Goal: Information Seeking & Learning: Learn about a topic

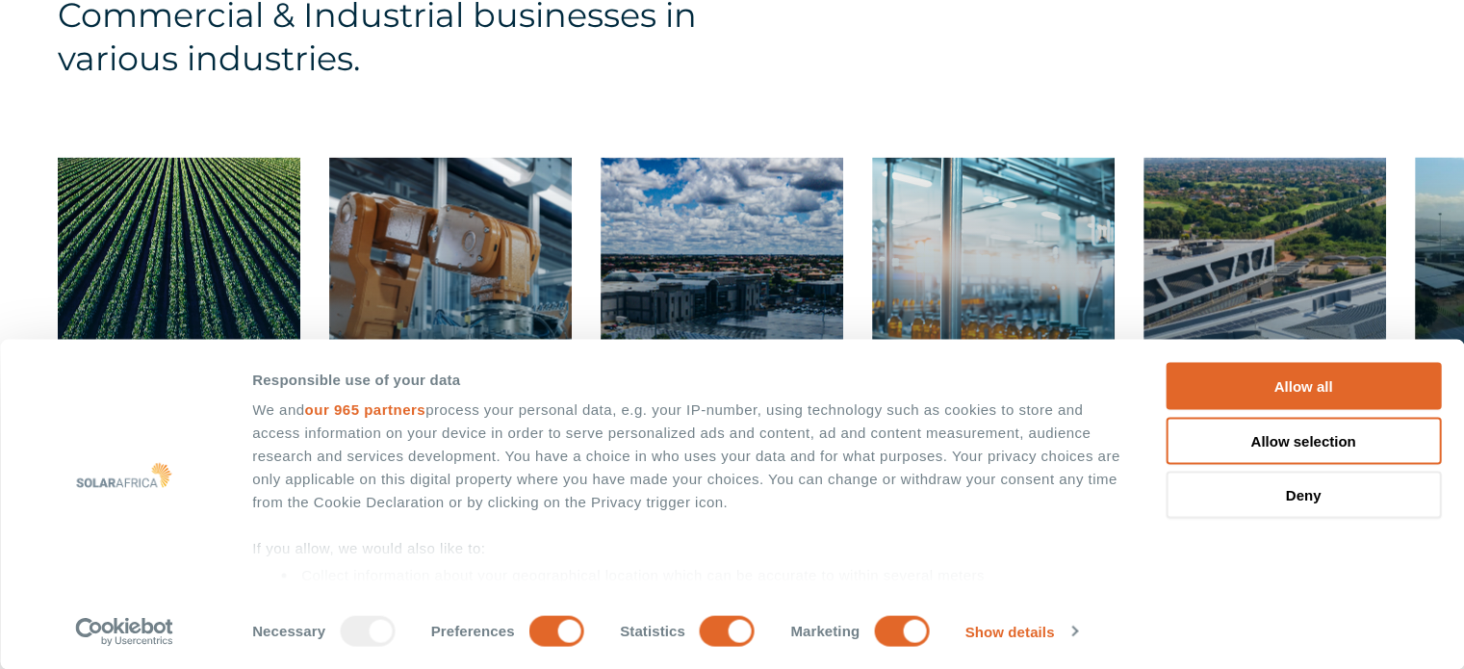
scroll to position [3368, 0]
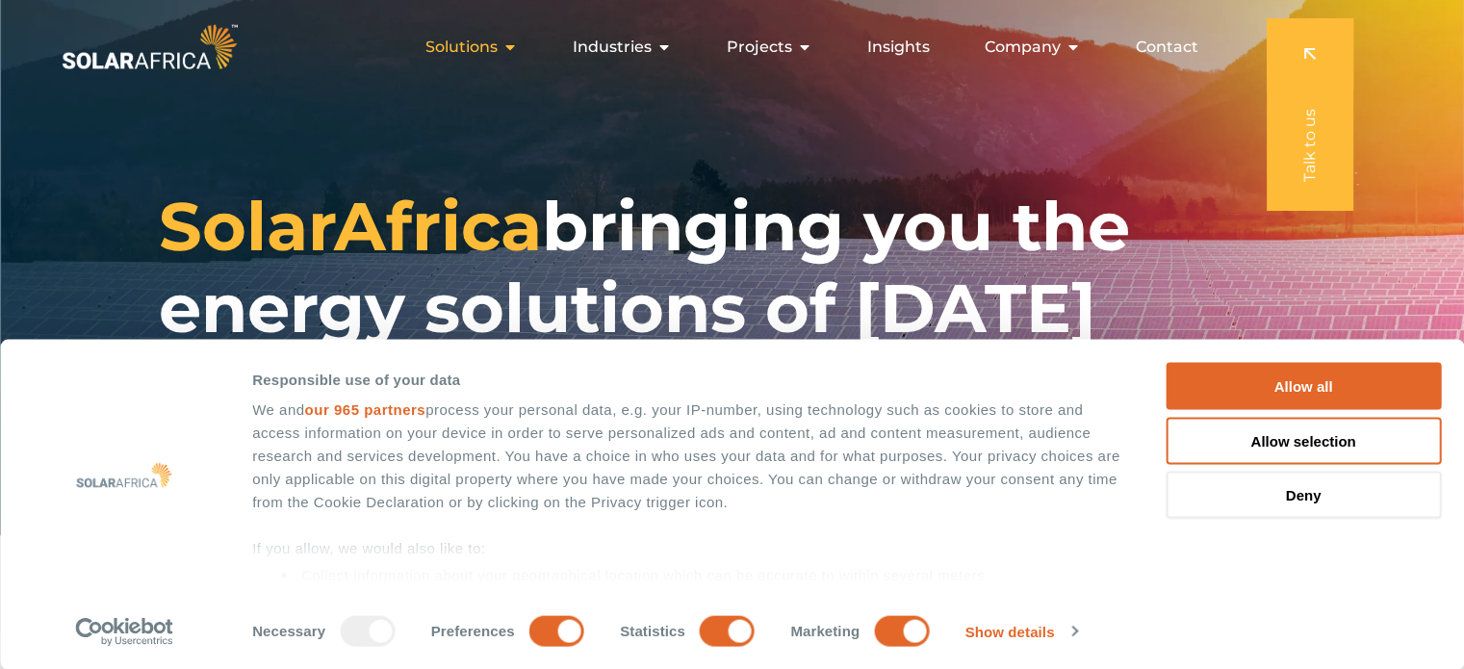
click at [484, 47] on span "Solutions" at bounding box center [461, 47] width 72 height 23
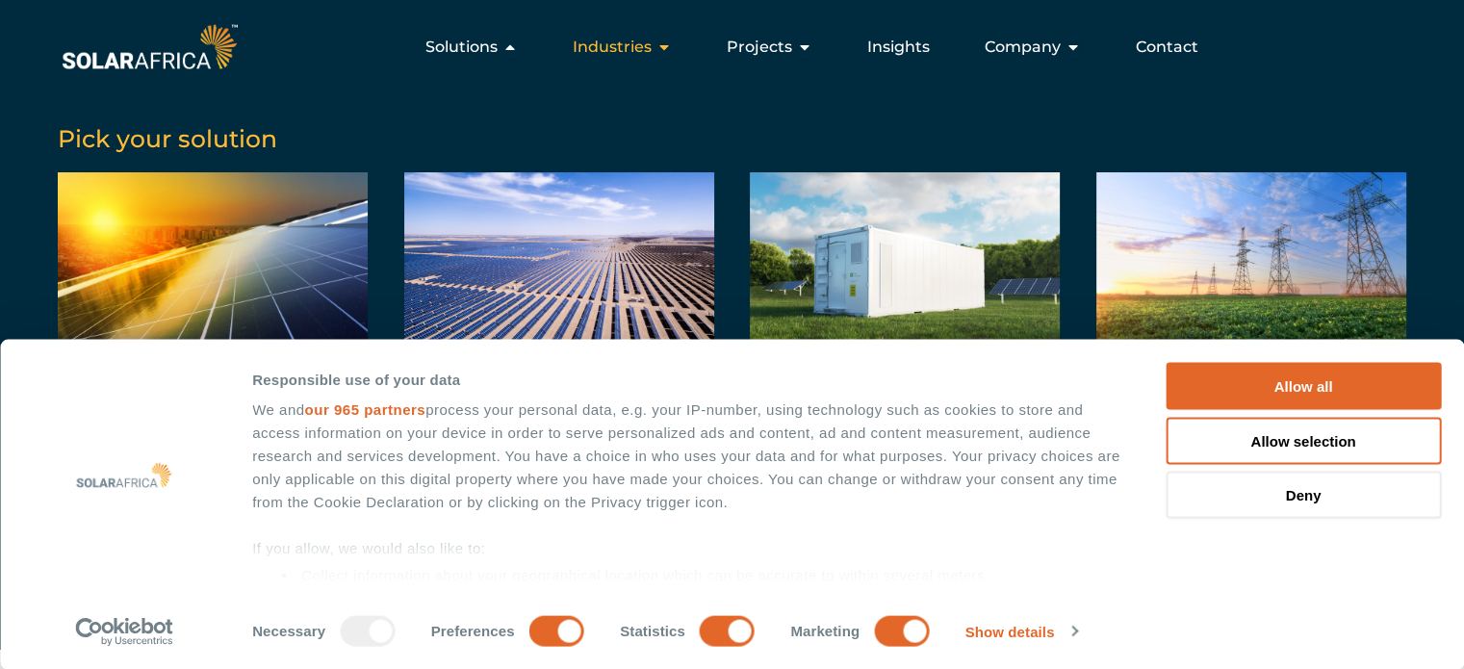
click at [645, 53] on span "Industries" at bounding box center [612, 47] width 79 height 23
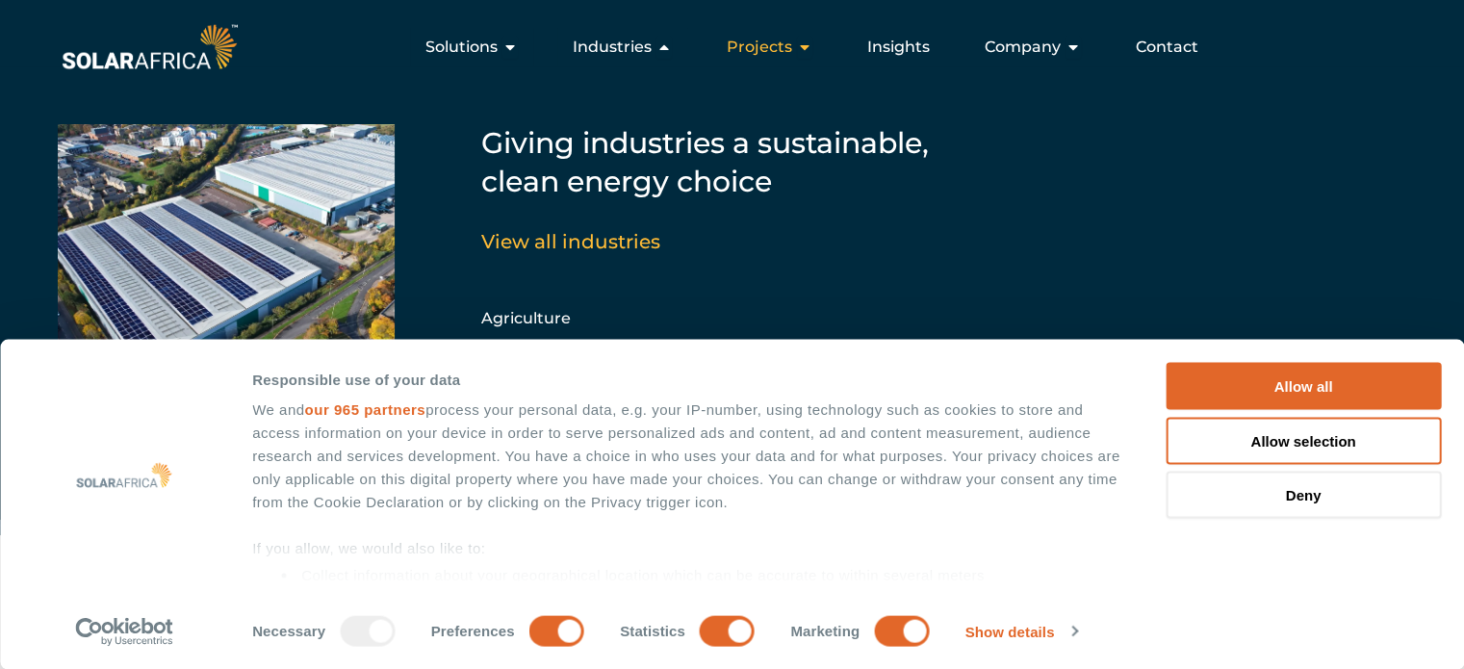
click at [817, 61] on div "Projects Close Projects Open Projects" at bounding box center [769, 47] width 116 height 38
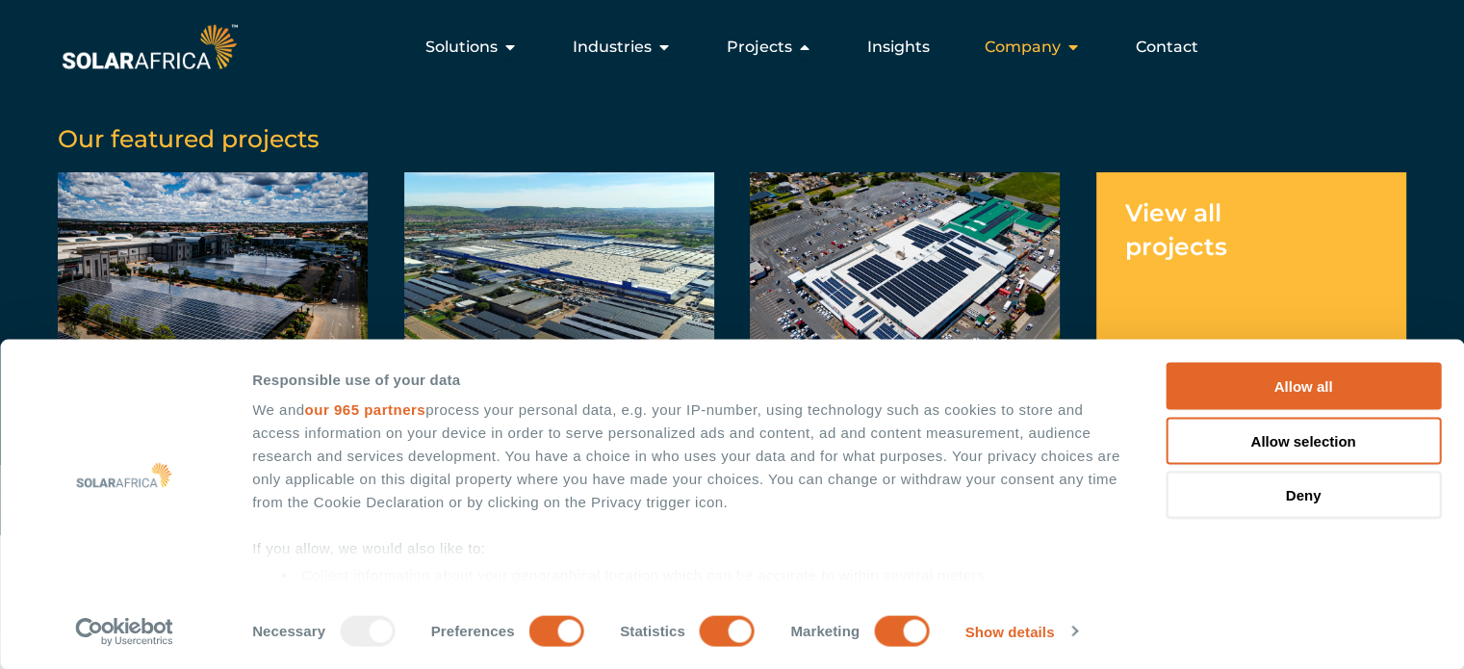
click at [1048, 53] on span "Company" at bounding box center [1022, 47] width 76 height 23
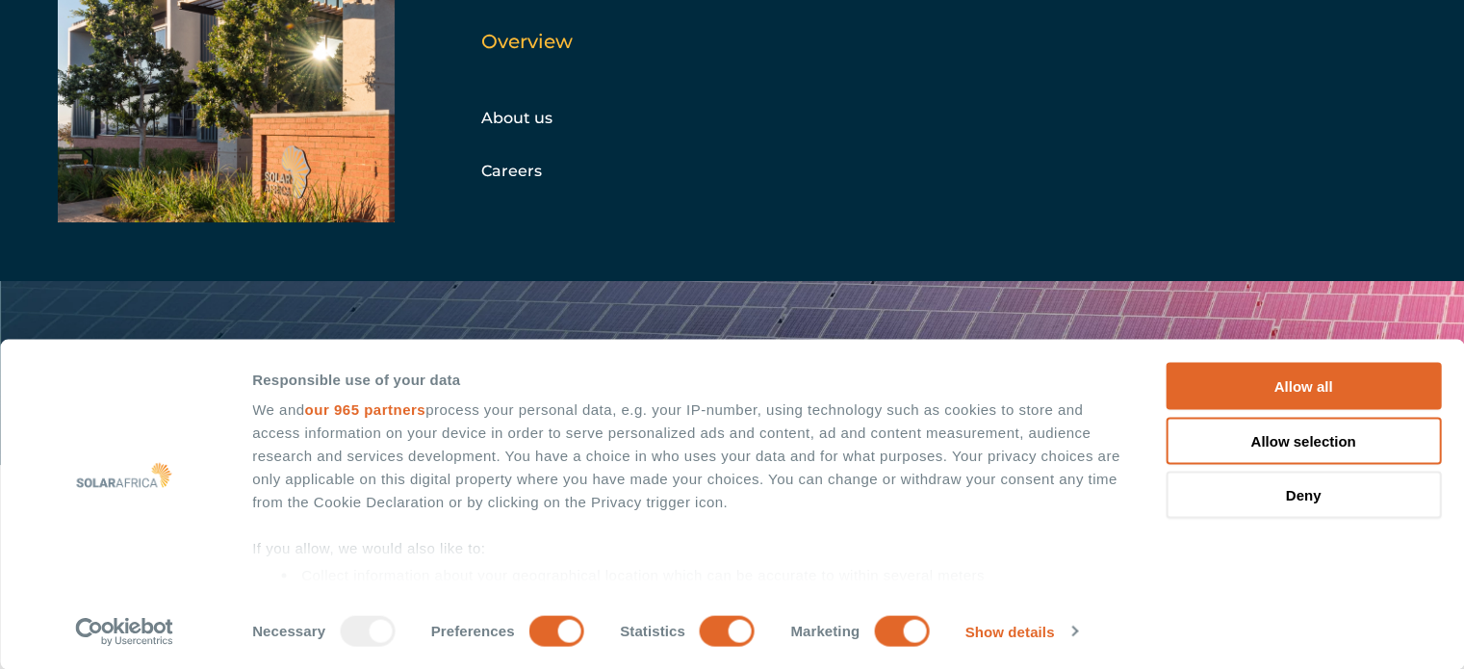
scroll to position [192, 0]
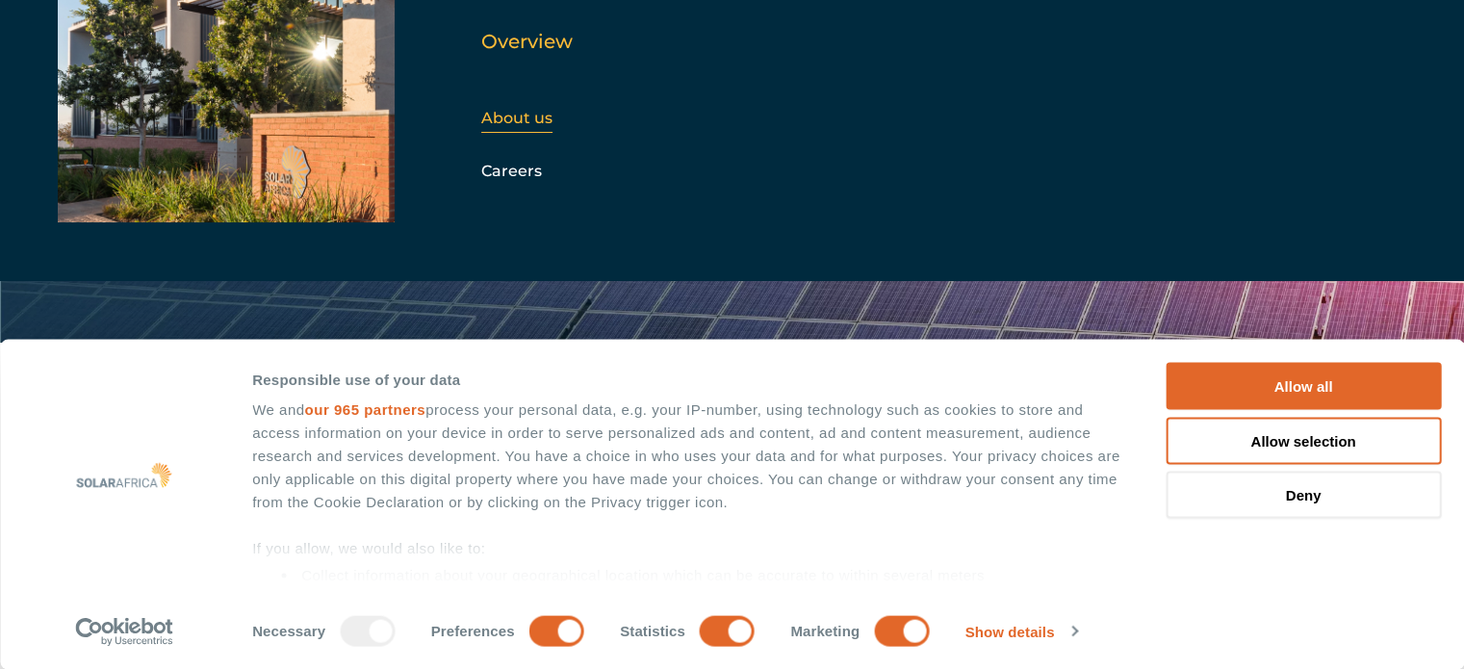
click at [521, 109] on link "About us" at bounding box center [516, 118] width 71 height 18
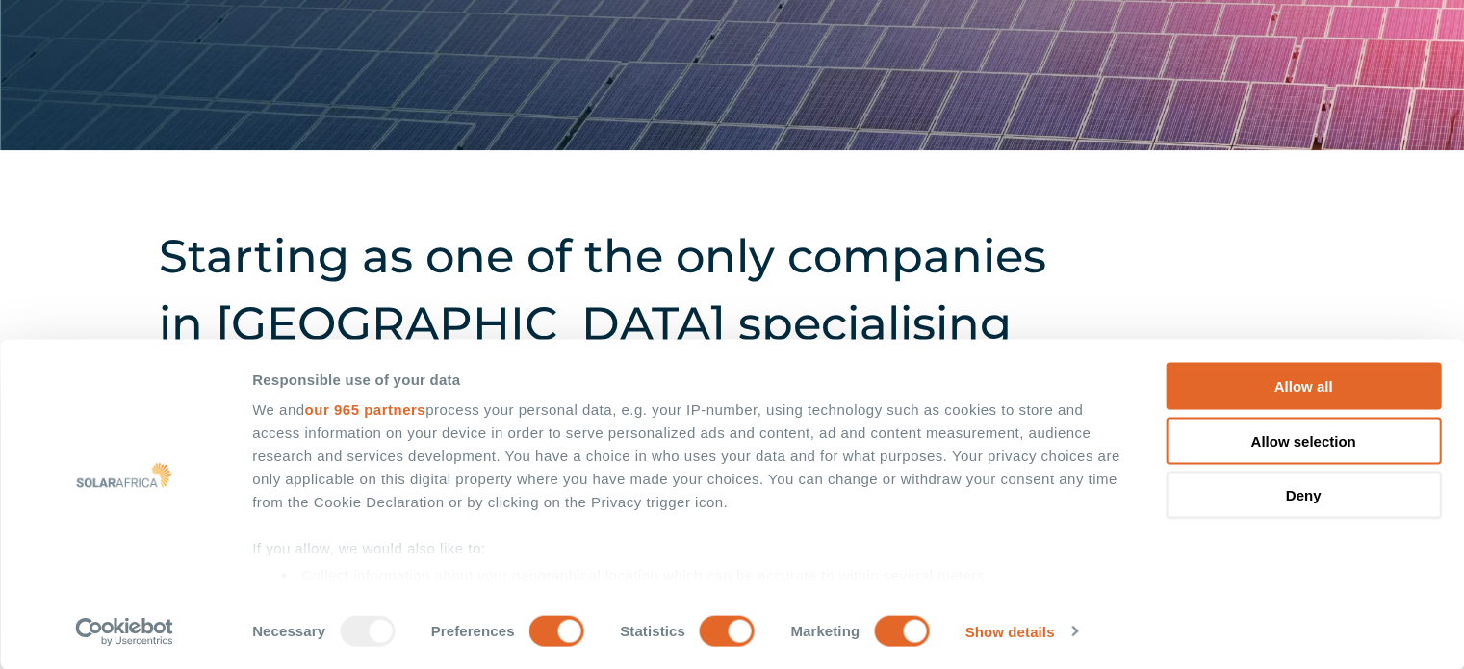
scroll to position [674, 0]
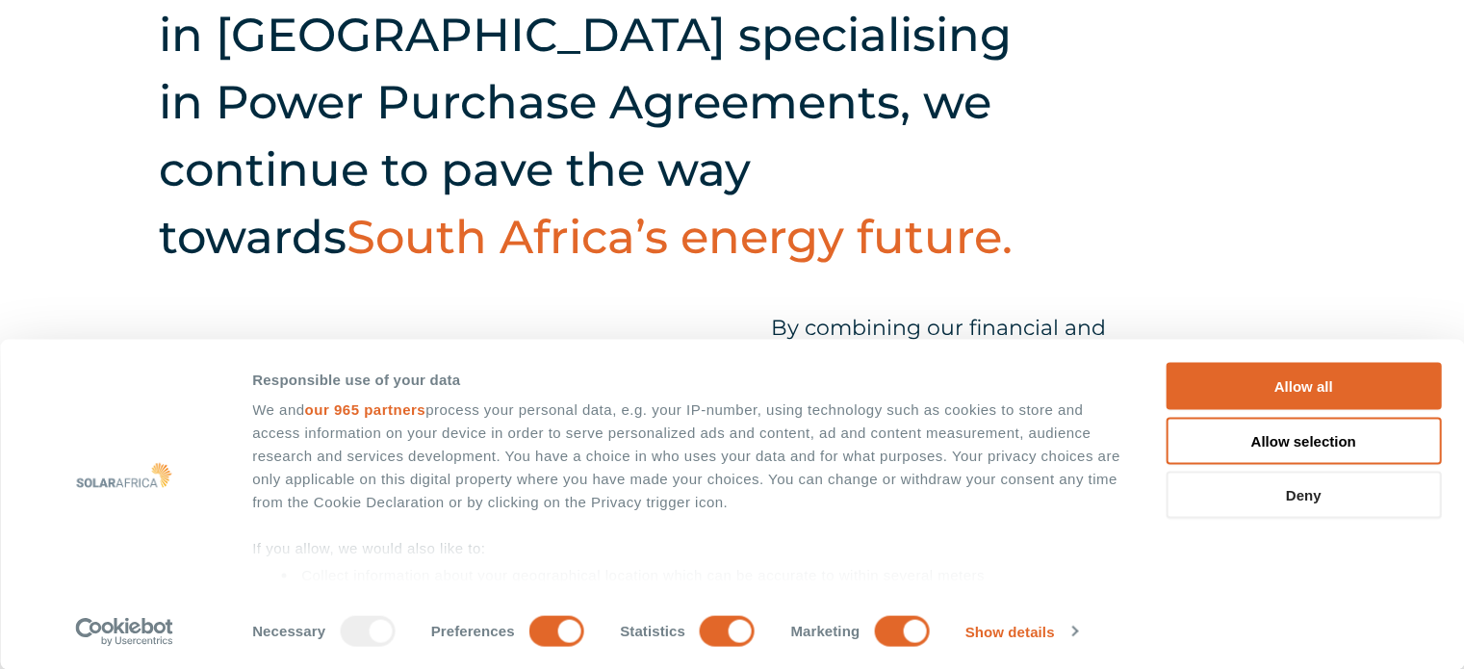
click at [1338, 489] on button "Deny" at bounding box center [1302, 495] width 275 height 47
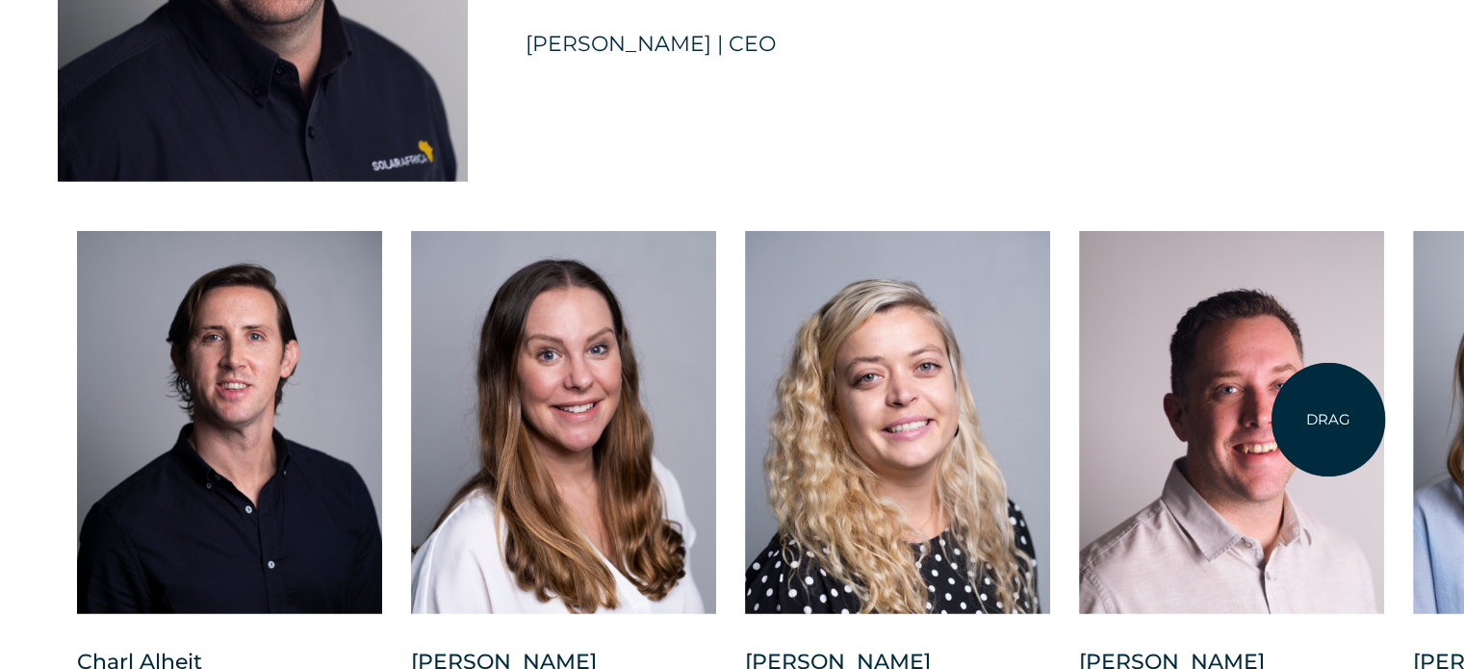
scroll to position [5100, 0]
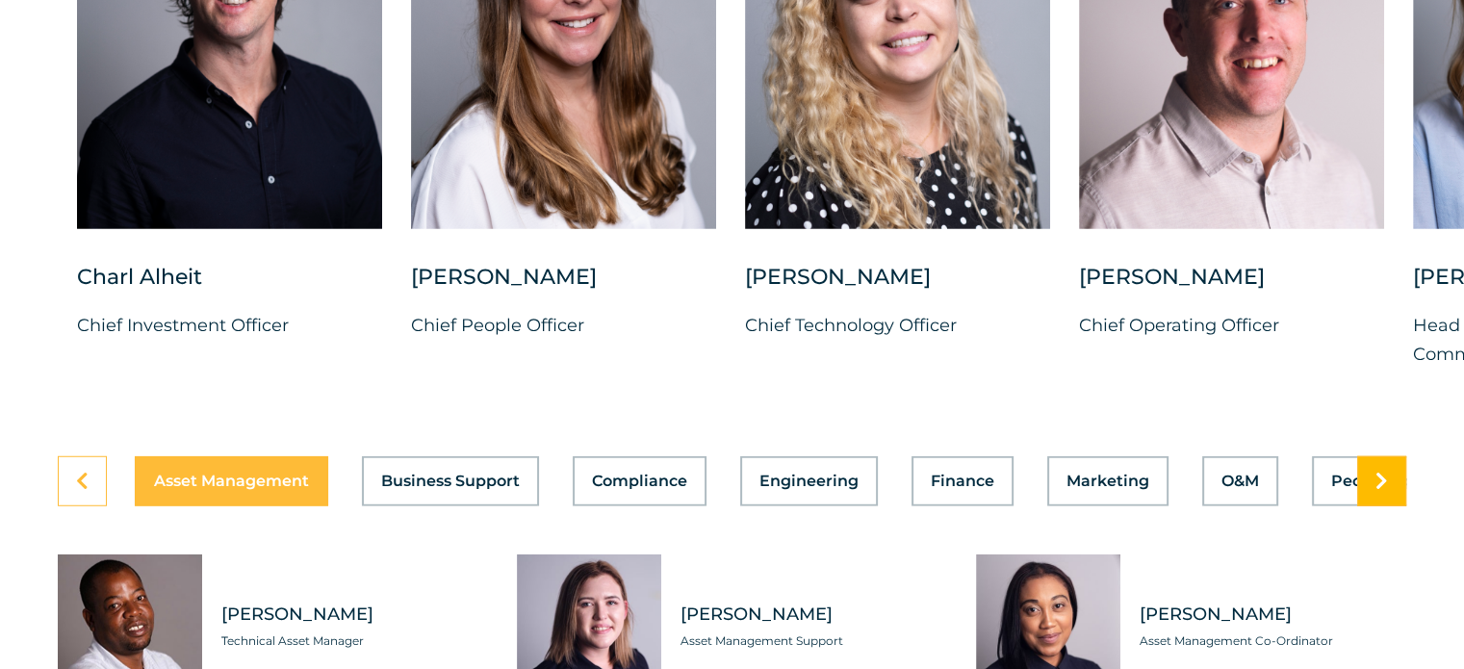
click at [1393, 464] on link at bounding box center [1381, 481] width 49 height 50
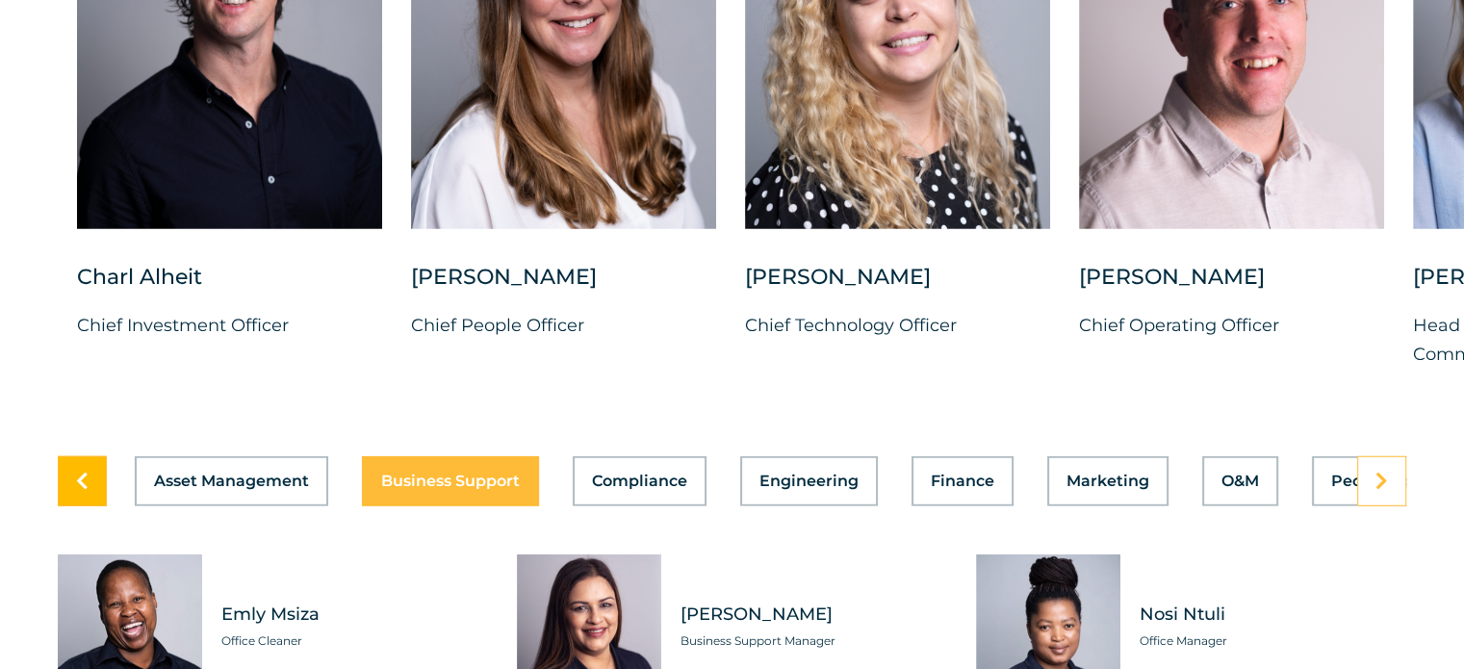
click at [78, 480] on link at bounding box center [82, 481] width 49 height 50
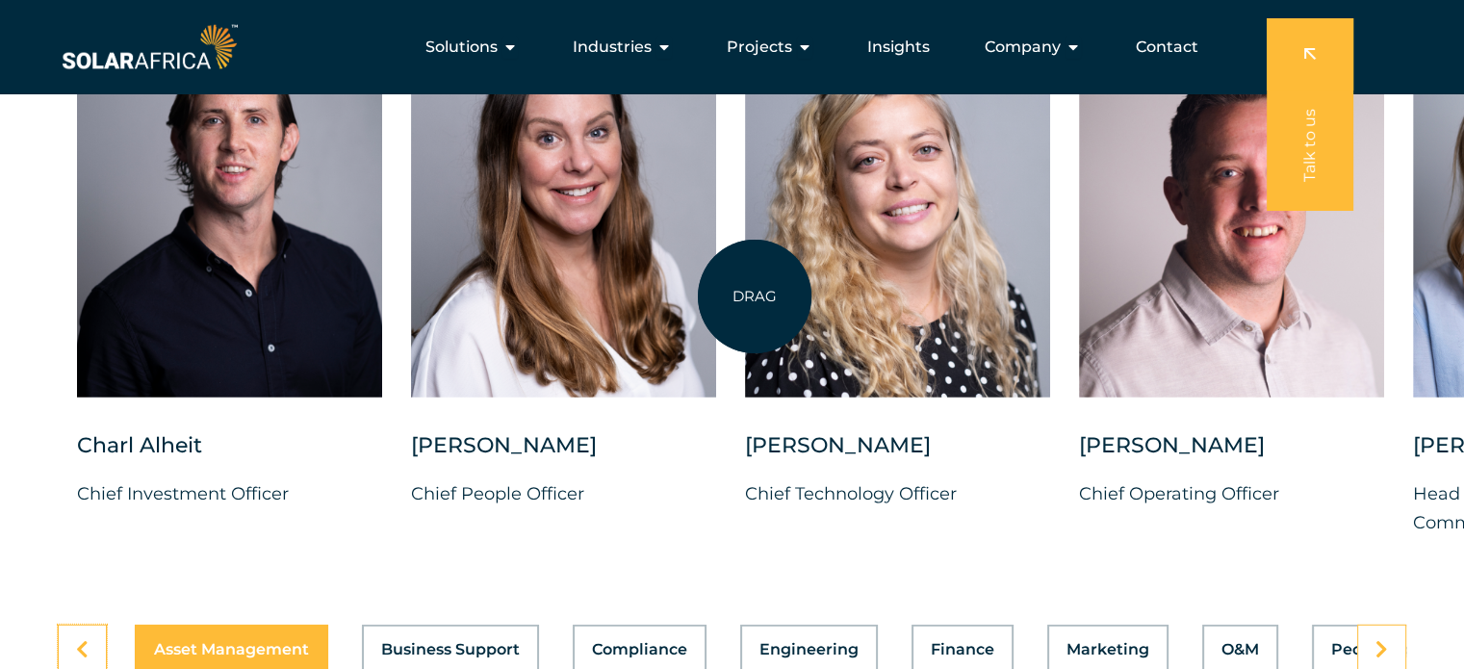
scroll to position [4908, 0]
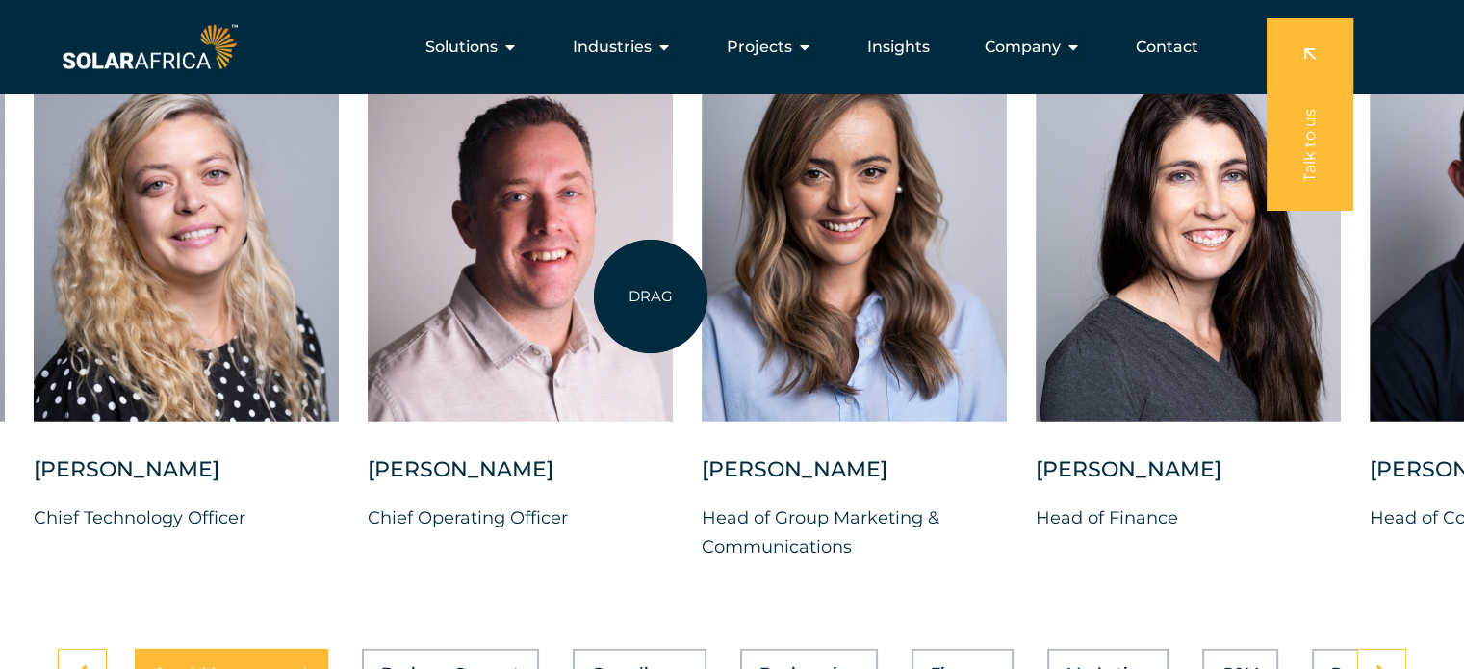
drag, startPoint x: 1362, startPoint y: 294, endPoint x: 651, endPoint y: 296, distance: 711.2
click at [651, 296] on div at bounding box center [520, 229] width 305 height 383
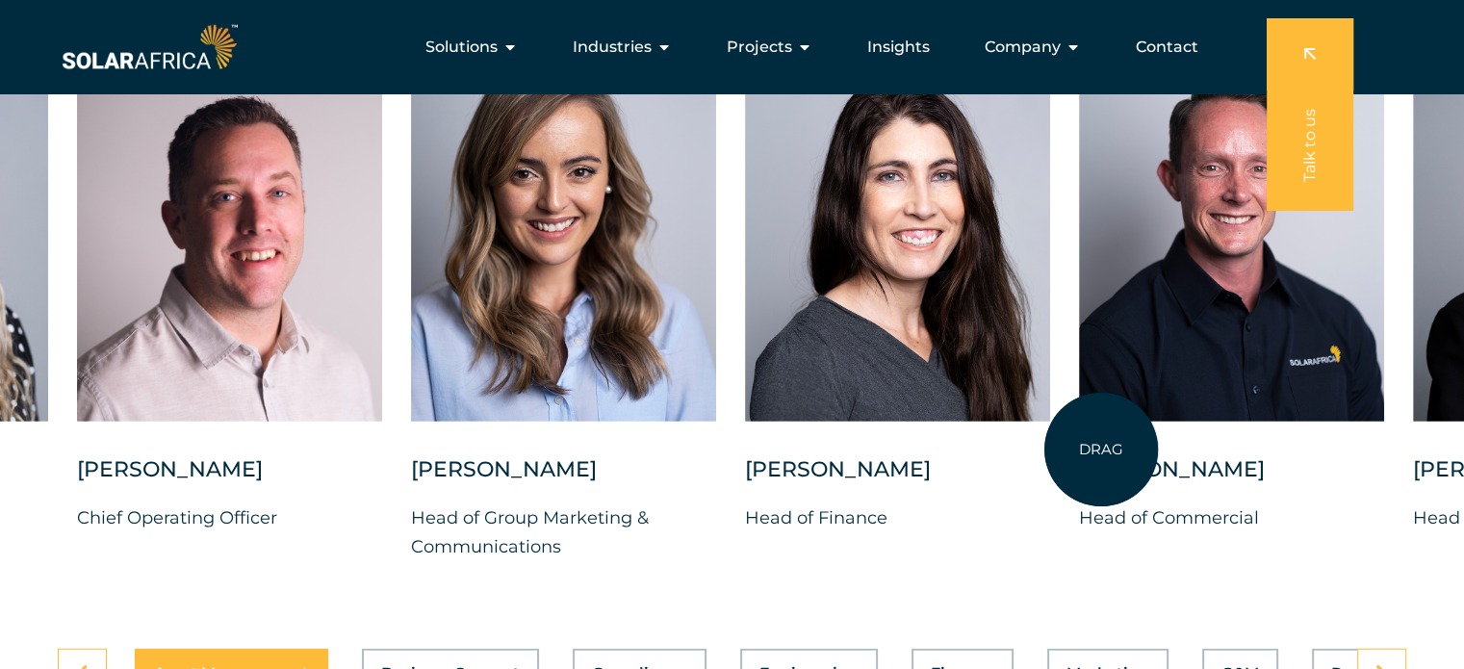
scroll to position [4812, 0]
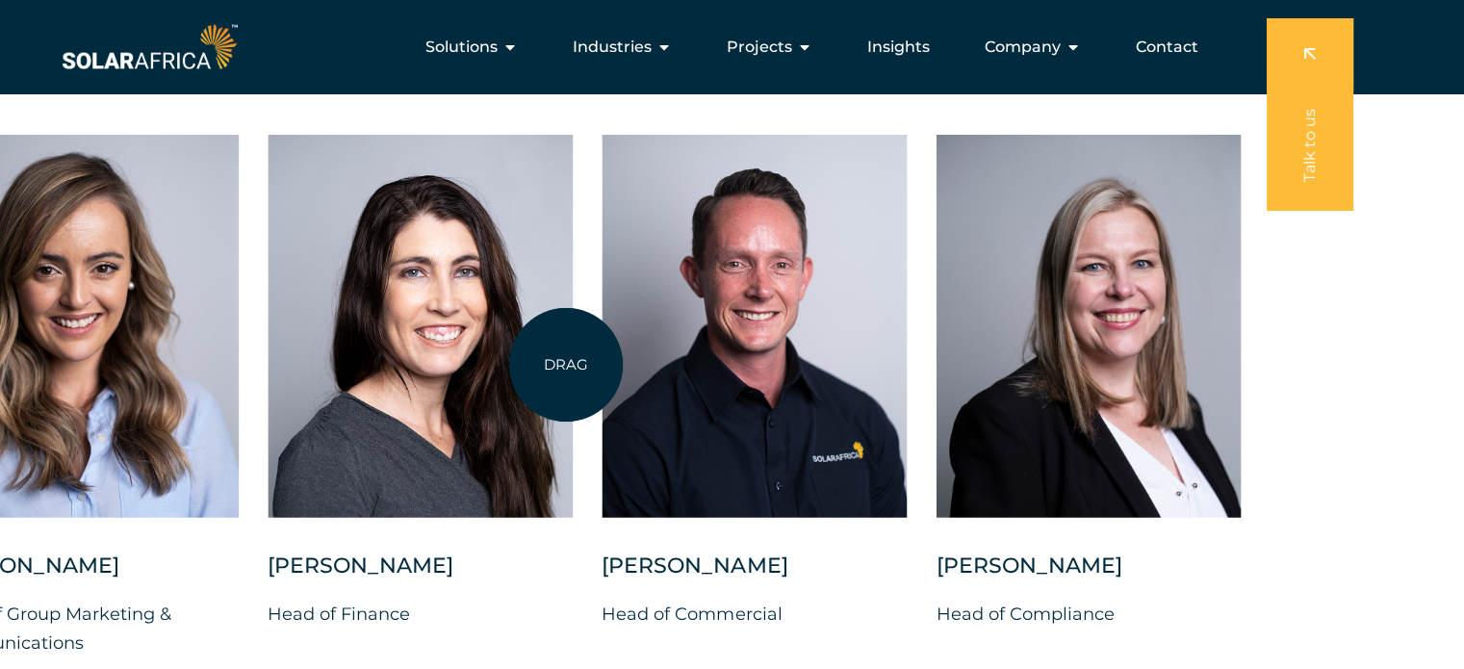
drag, startPoint x: 1240, startPoint y: 403, endPoint x: 566, endPoint y: 365, distance: 675.7
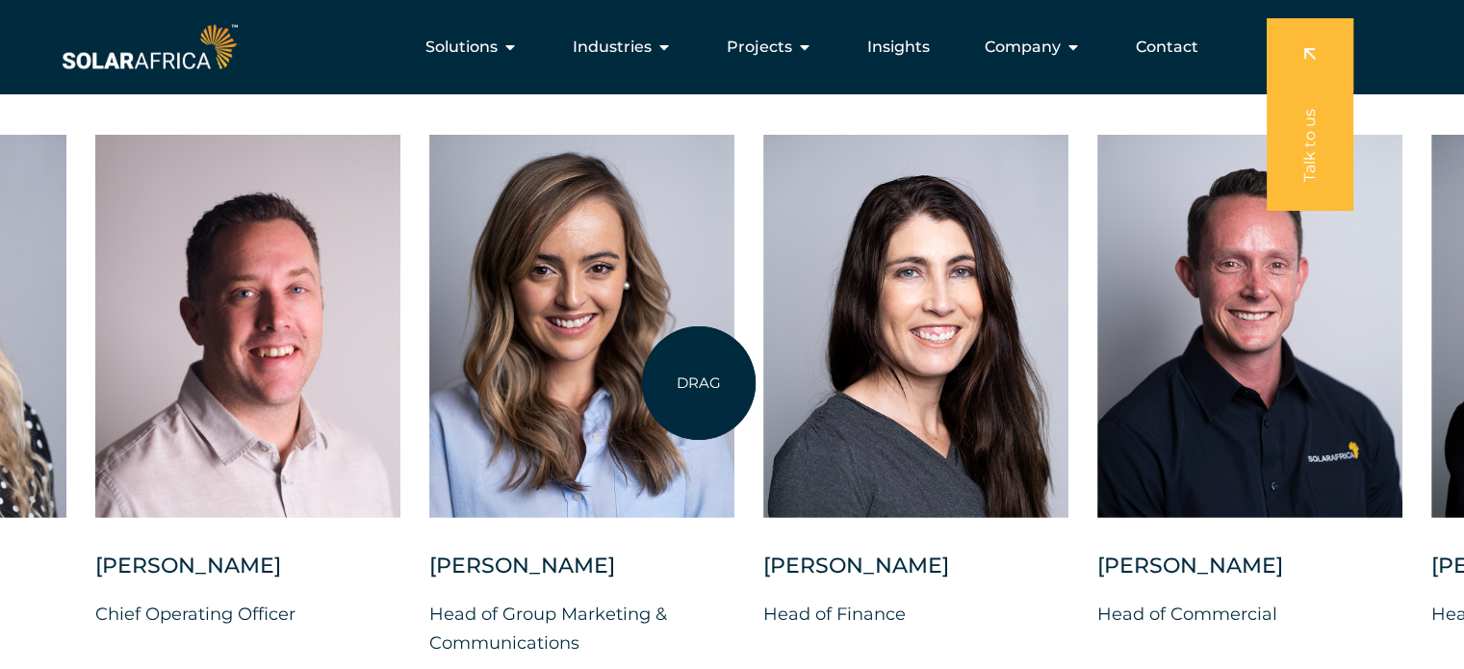
drag, startPoint x: 346, startPoint y: 363, endPoint x: 935, endPoint y: 390, distance: 589.6
click at [734, 386] on div at bounding box center [581, 326] width 305 height 383
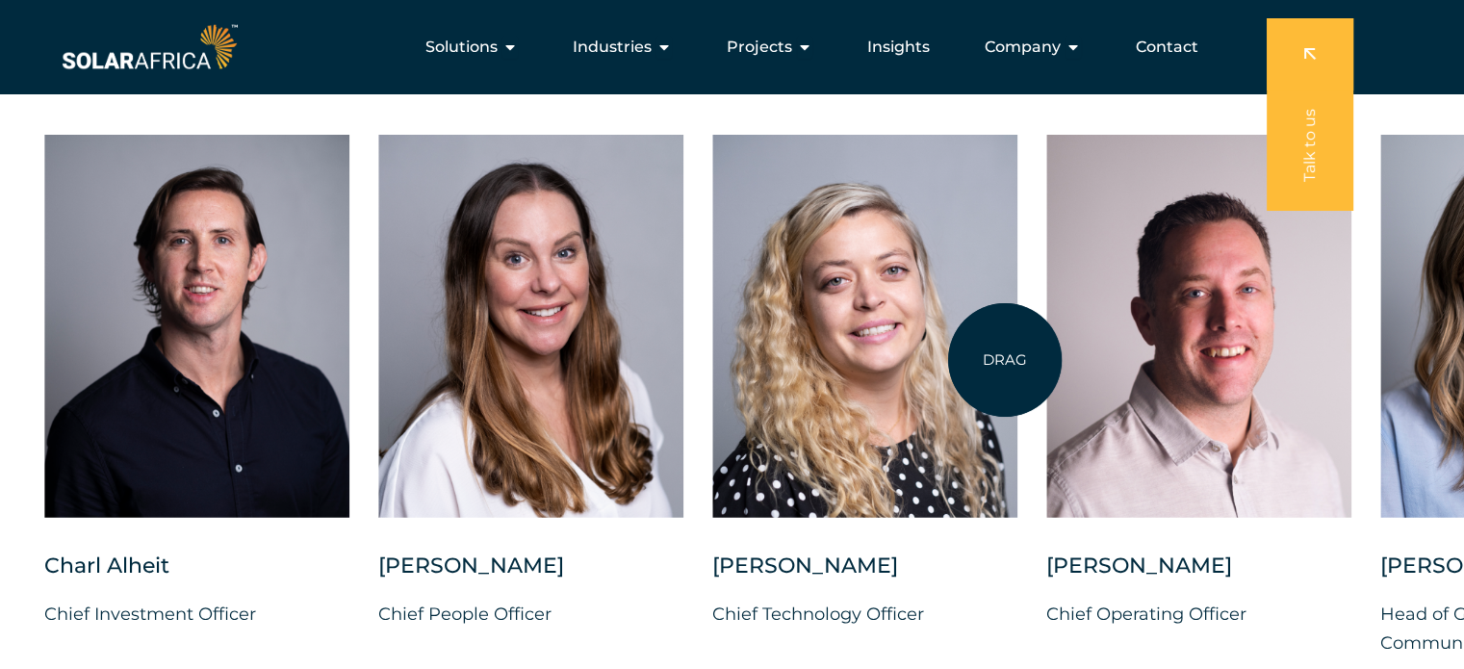
drag, startPoint x: 362, startPoint y: 342, endPoint x: 1078, endPoint y: 361, distance: 716.2
click at [1017, 361] on div at bounding box center [864, 326] width 305 height 383
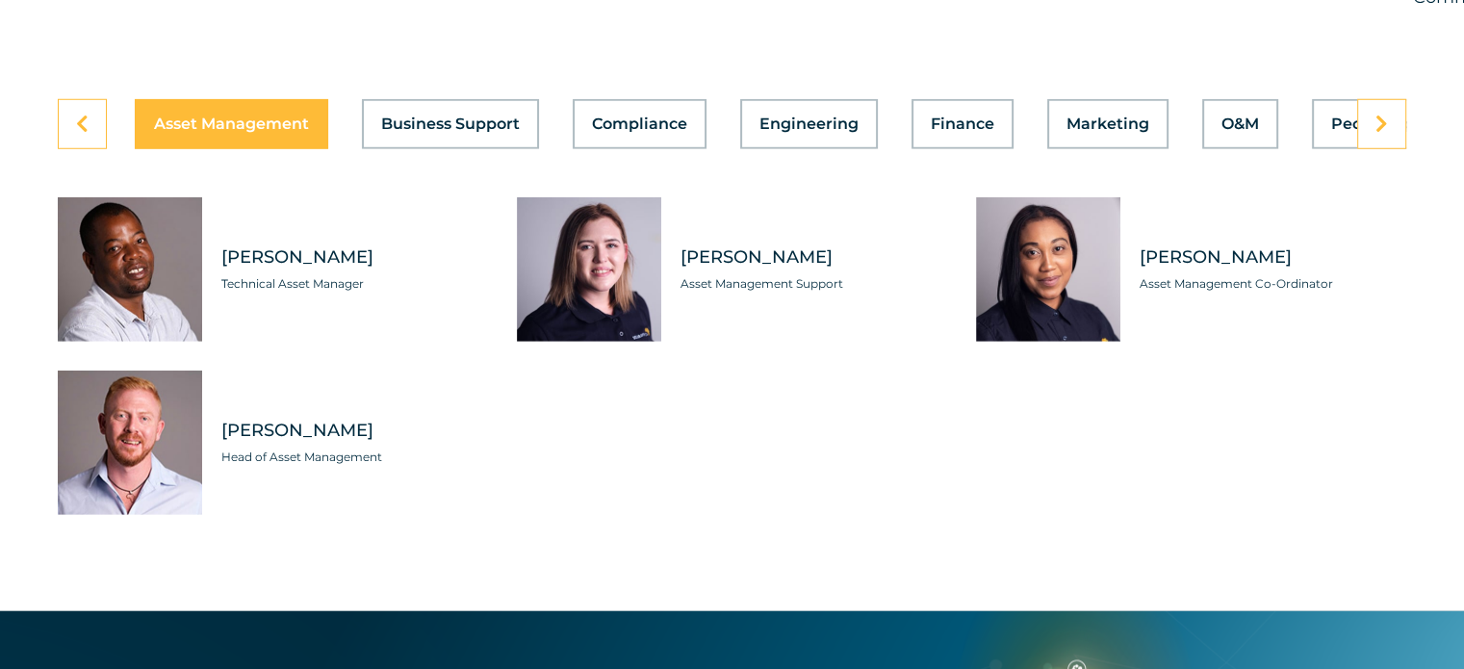
scroll to position [5485, 0]
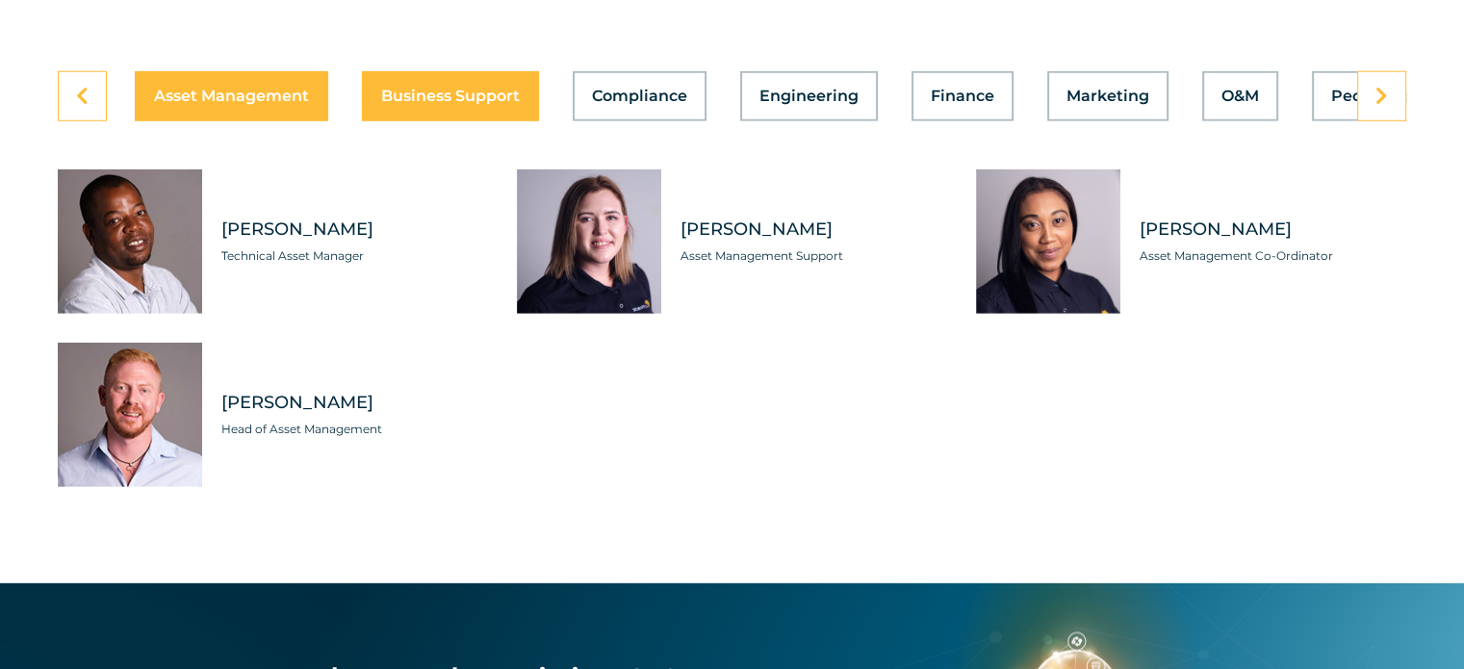
click at [476, 71] on button "Business Support" at bounding box center [450, 96] width 177 height 50
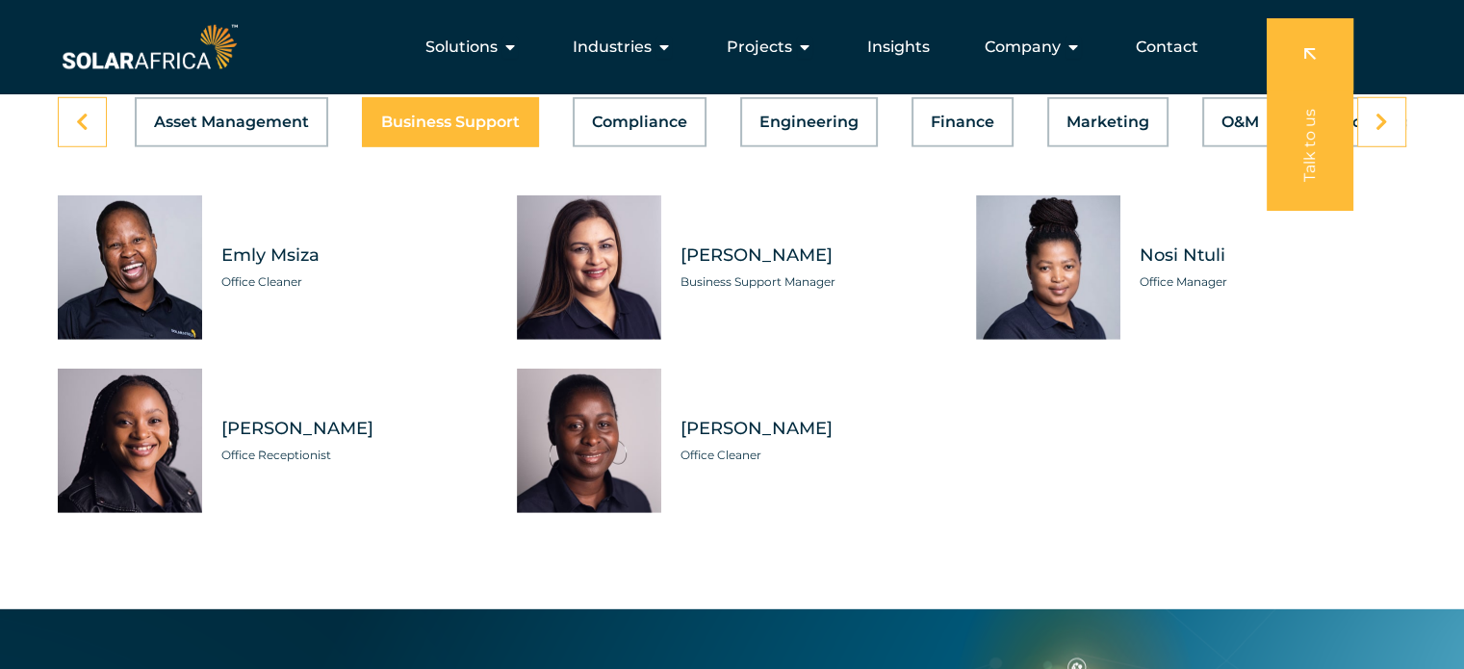
scroll to position [5389, 0]
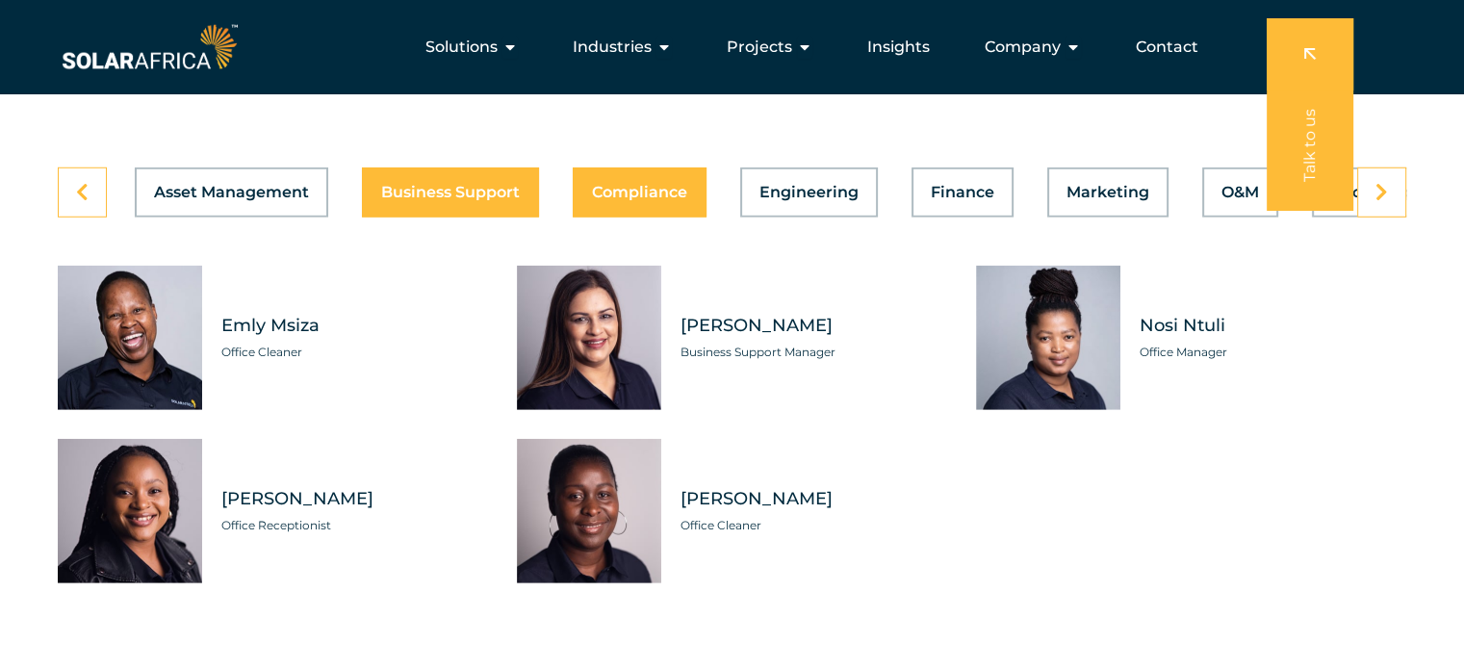
click at [677, 185] on span "Compliance" at bounding box center [639, 192] width 95 height 15
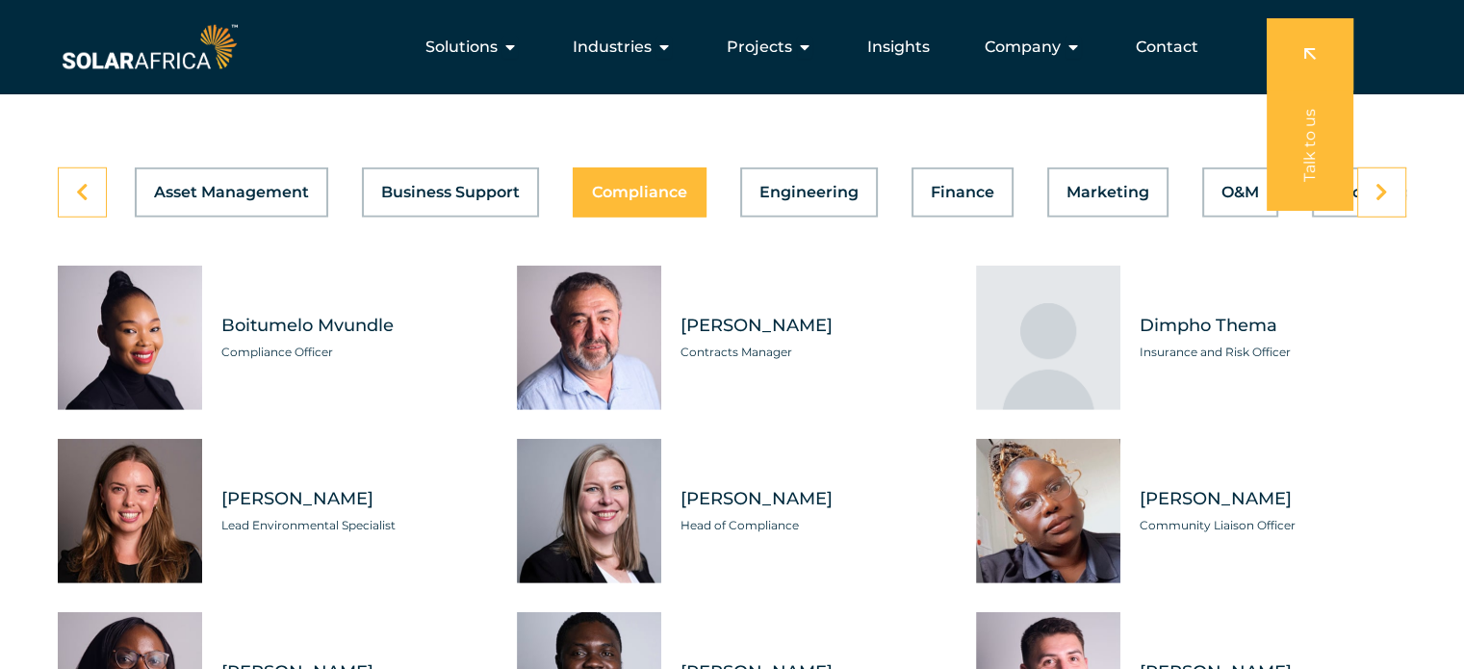
drag, startPoint x: 916, startPoint y: 526, endPoint x: 921, endPoint y: 341, distance: 185.8
click at [921, 341] on div "Boitumelo Mvundle Compliance Officer Develin Greeff Contracts Manager Dimpho Th…" at bounding box center [732, 598] width 1348 height 664
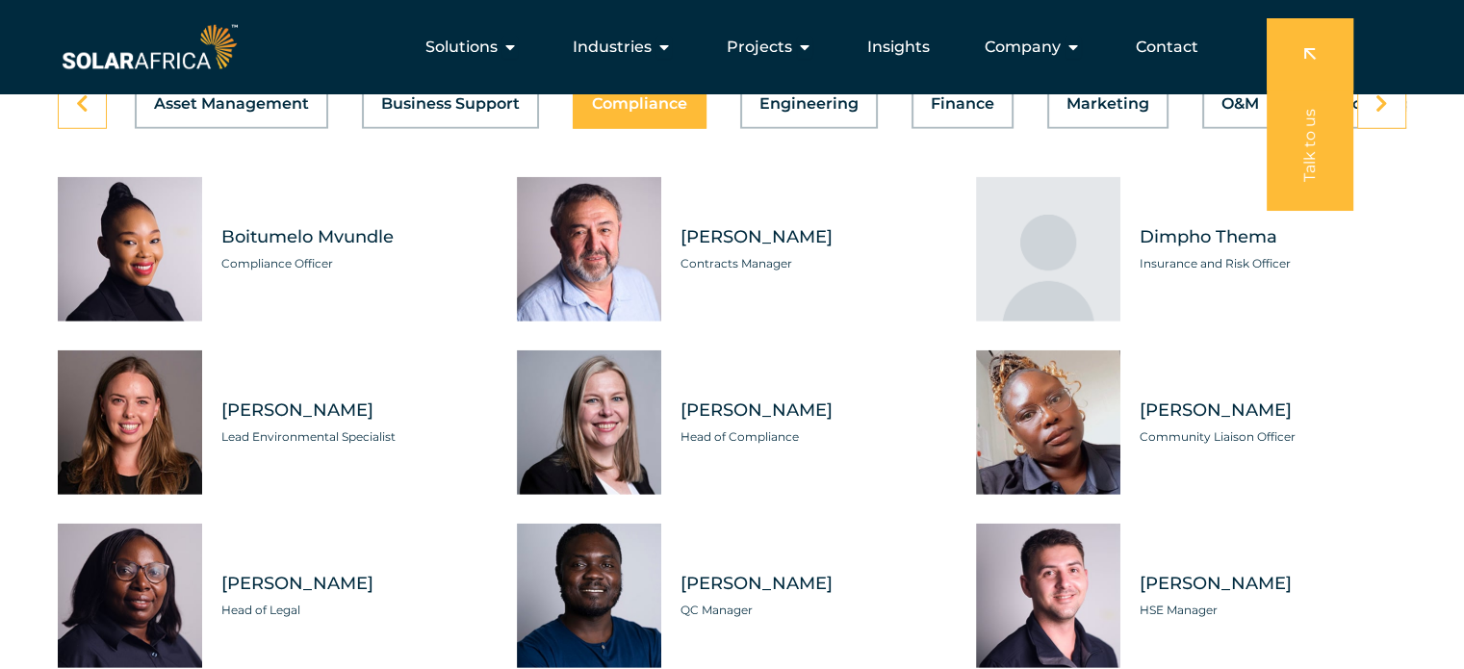
scroll to position [5430, 0]
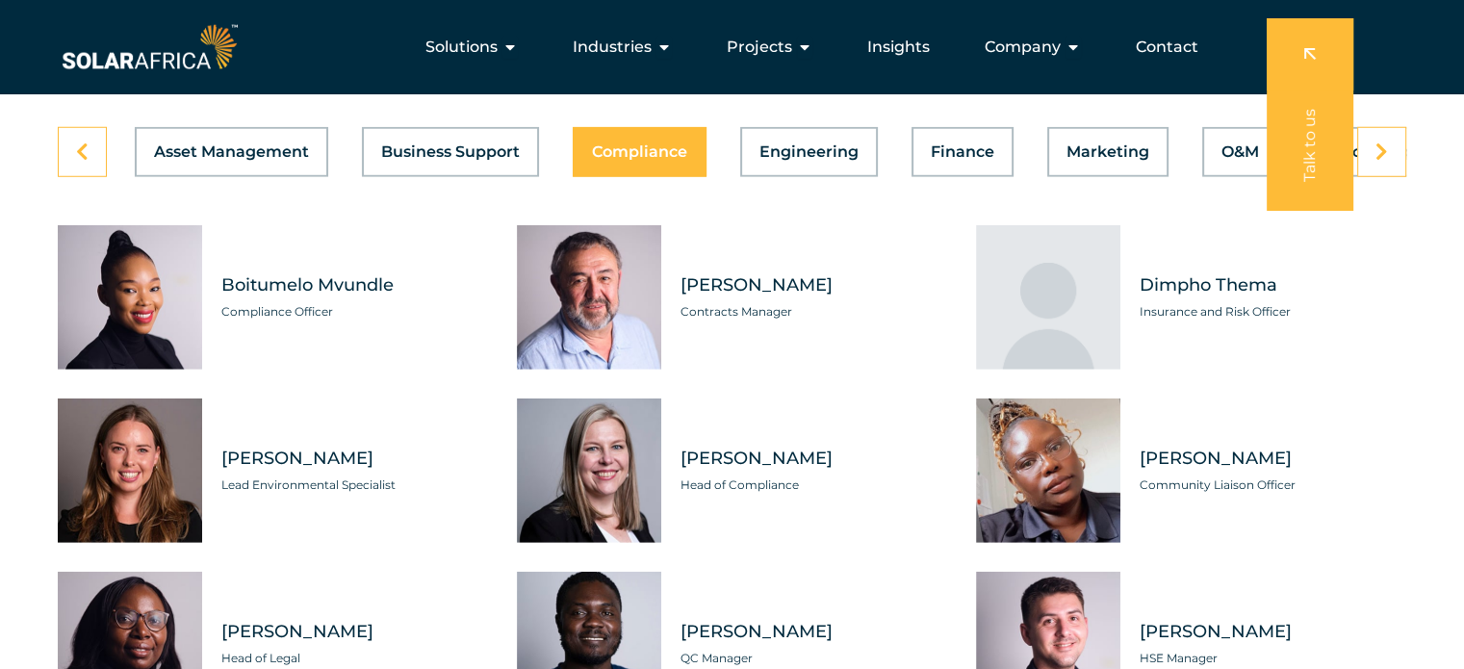
click at [1393, 342] on div "Dimpho Thema Insurance and Risk Officer" at bounding box center [1263, 297] width 286 height 144
click at [831, 150] on button "Engineering" at bounding box center [809, 152] width 138 height 50
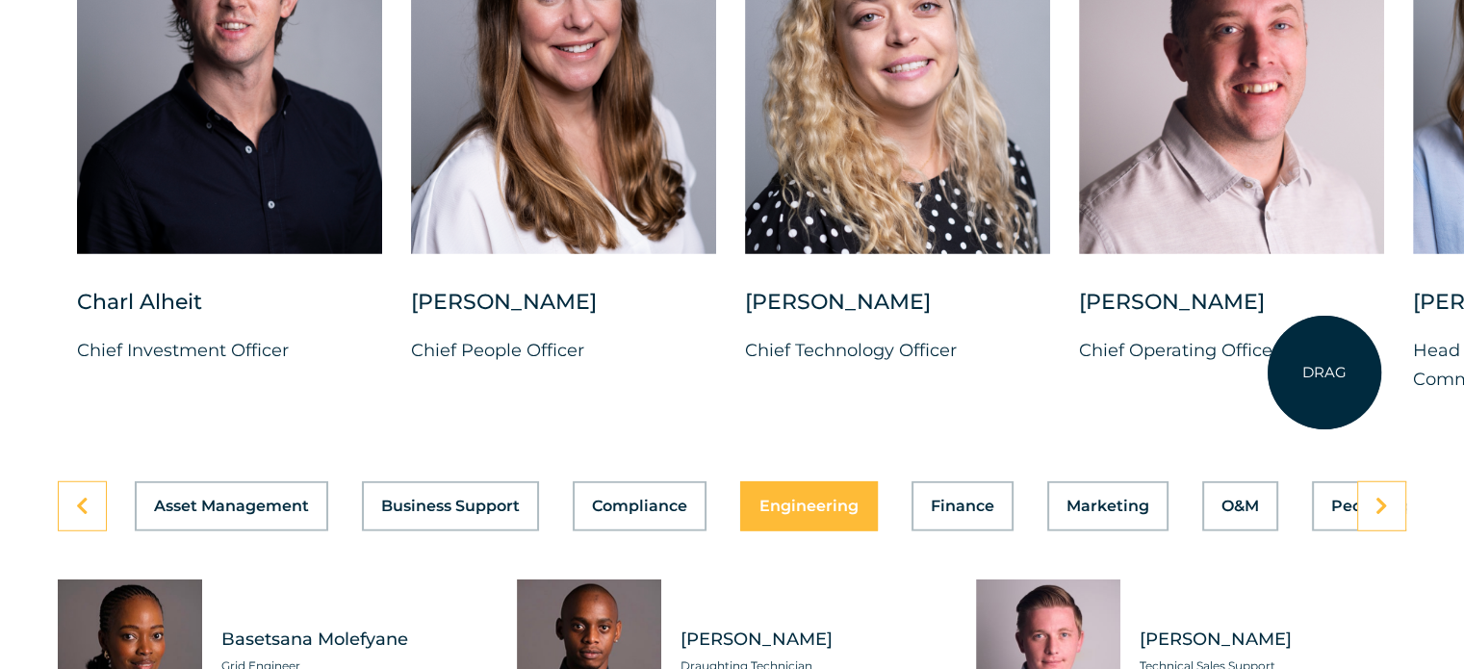
scroll to position [5237, 0]
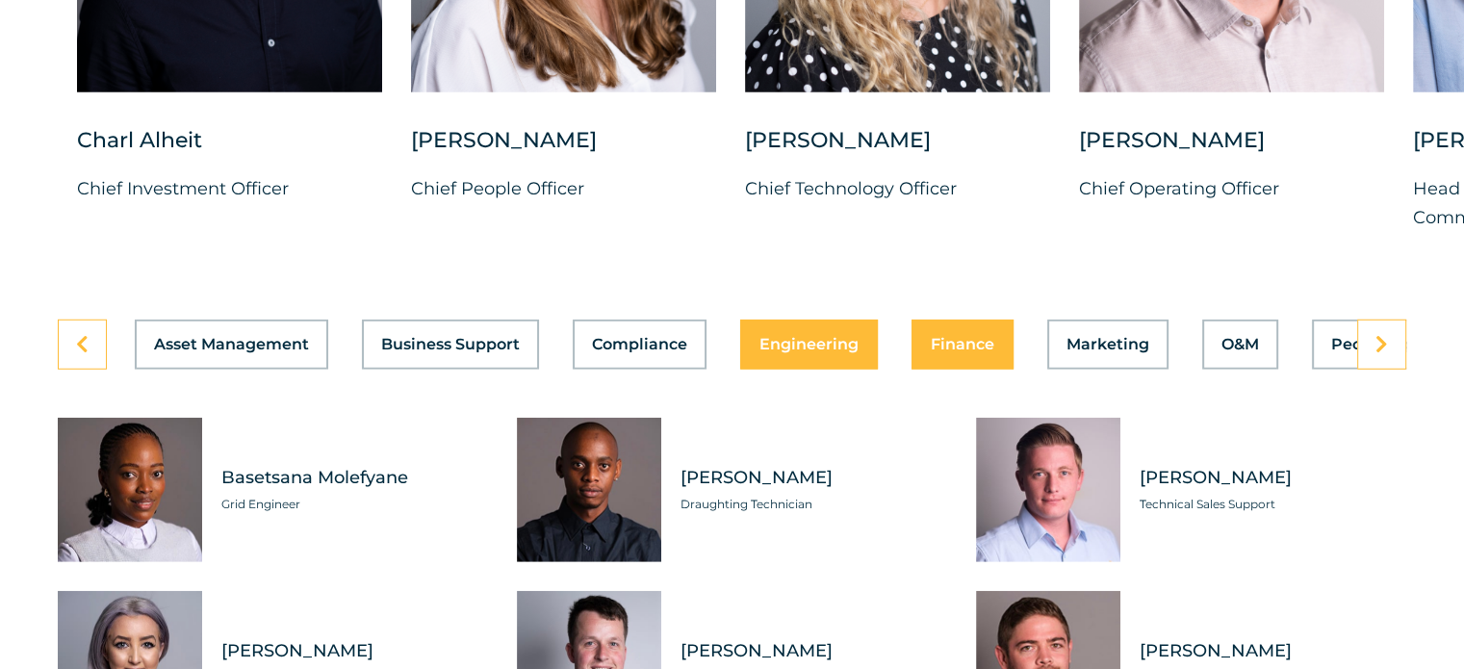
click at [933, 338] on button "Finance" at bounding box center [962, 345] width 102 height 50
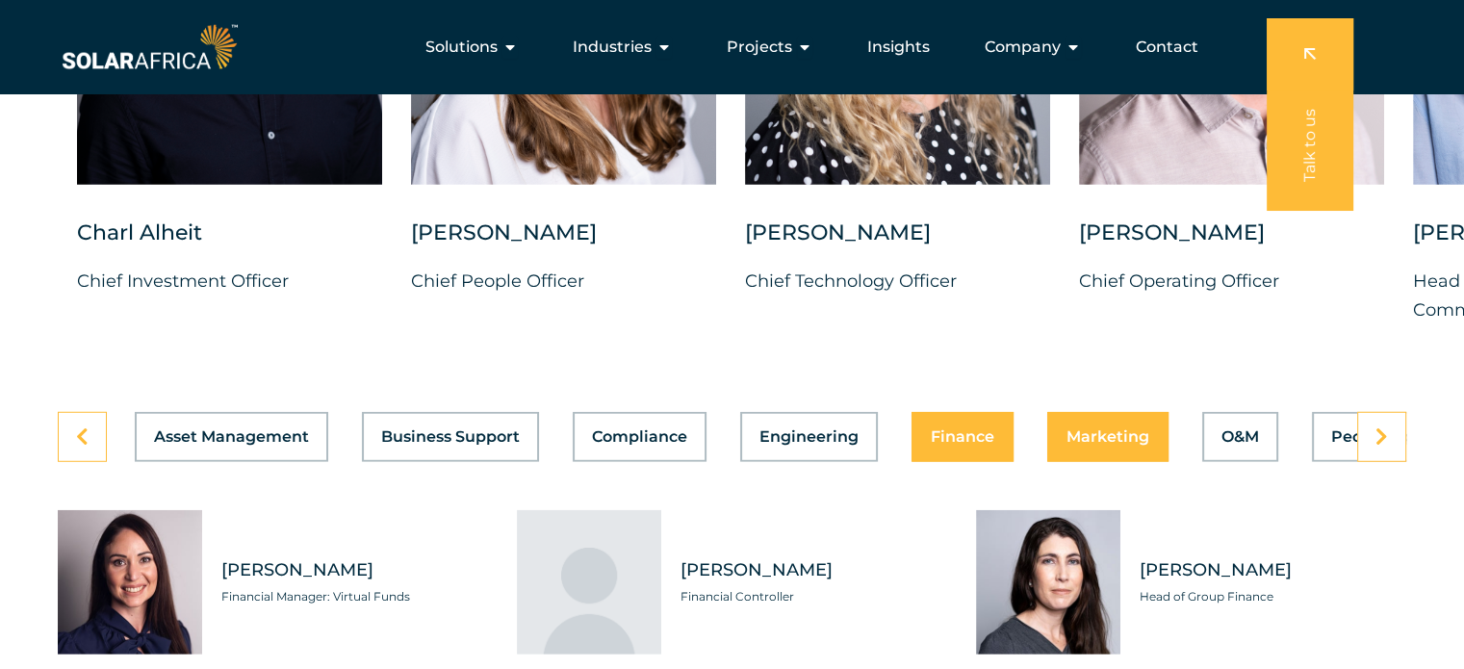
scroll to position [5141, 0]
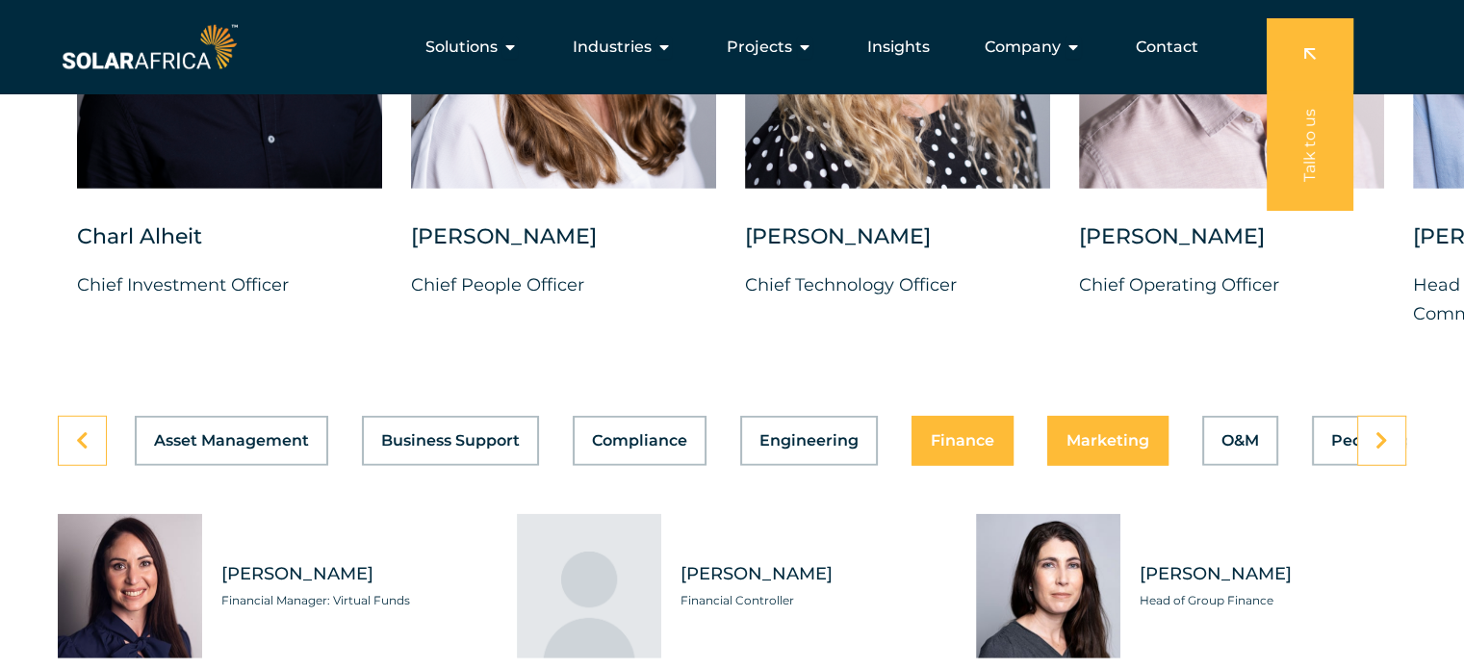
click at [1073, 438] on div "Asset Management Business Support Compliance Engineering Finance Marketing O&M …" at bounding box center [732, 441] width 1348 height 50
click at [1097, 416] on div "Asset Management Business Support Compliance Engineering Finance Marketing O&M …" at bounding box center [732, 441] width 1348 height 50
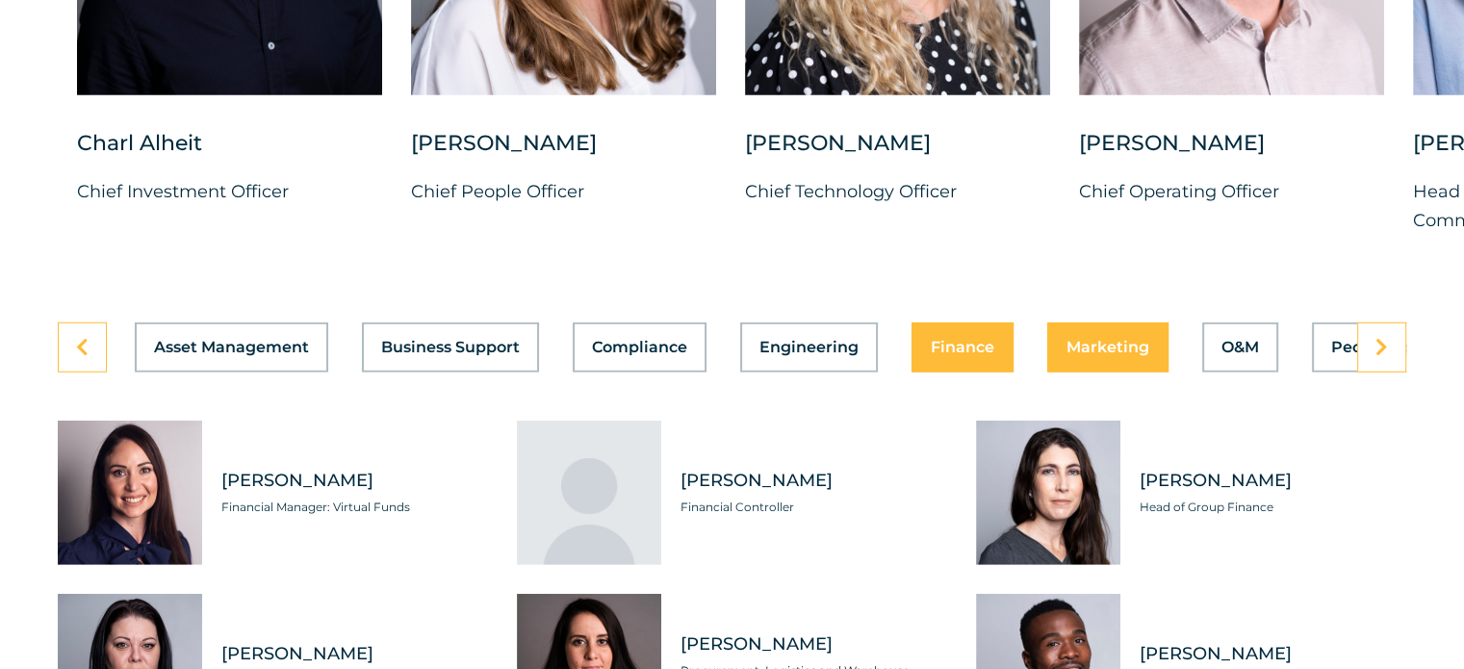
scroll to position [5237, 0]
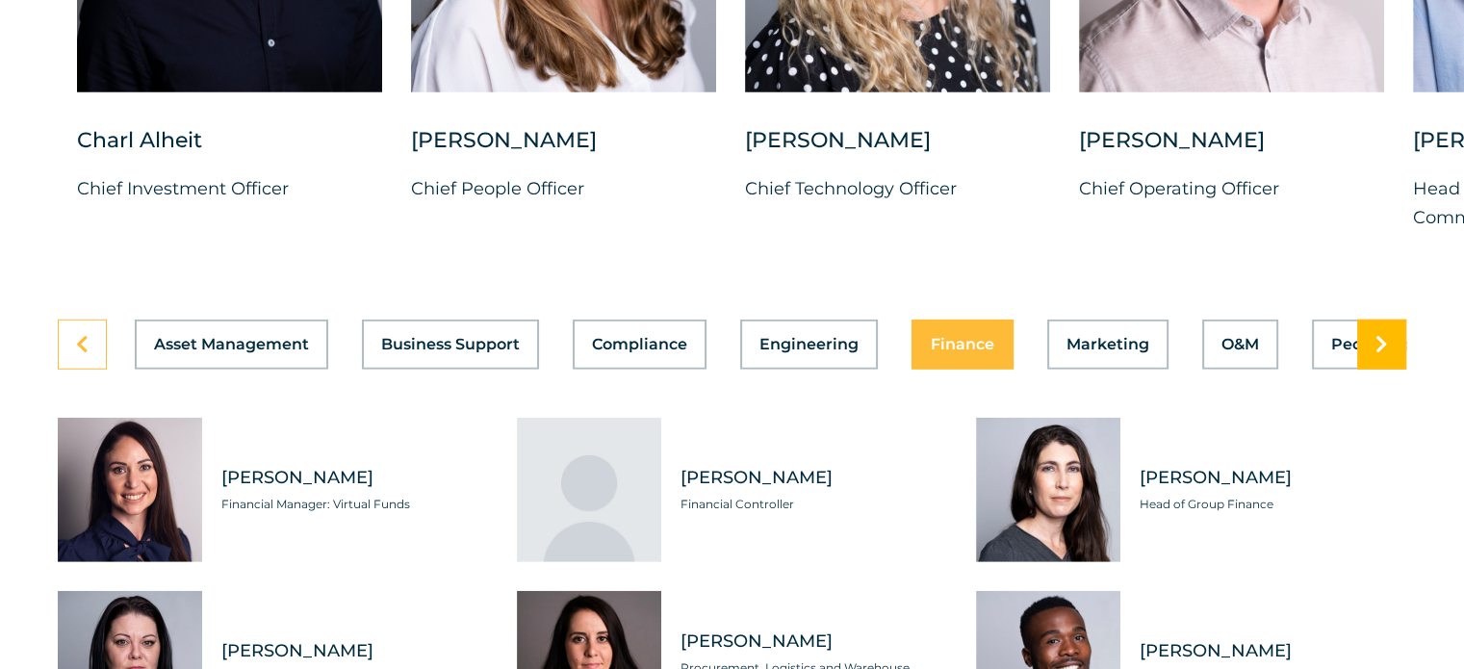
click at [1380, 335] on icon at bounding box center [1381, 344] width 13 height 19
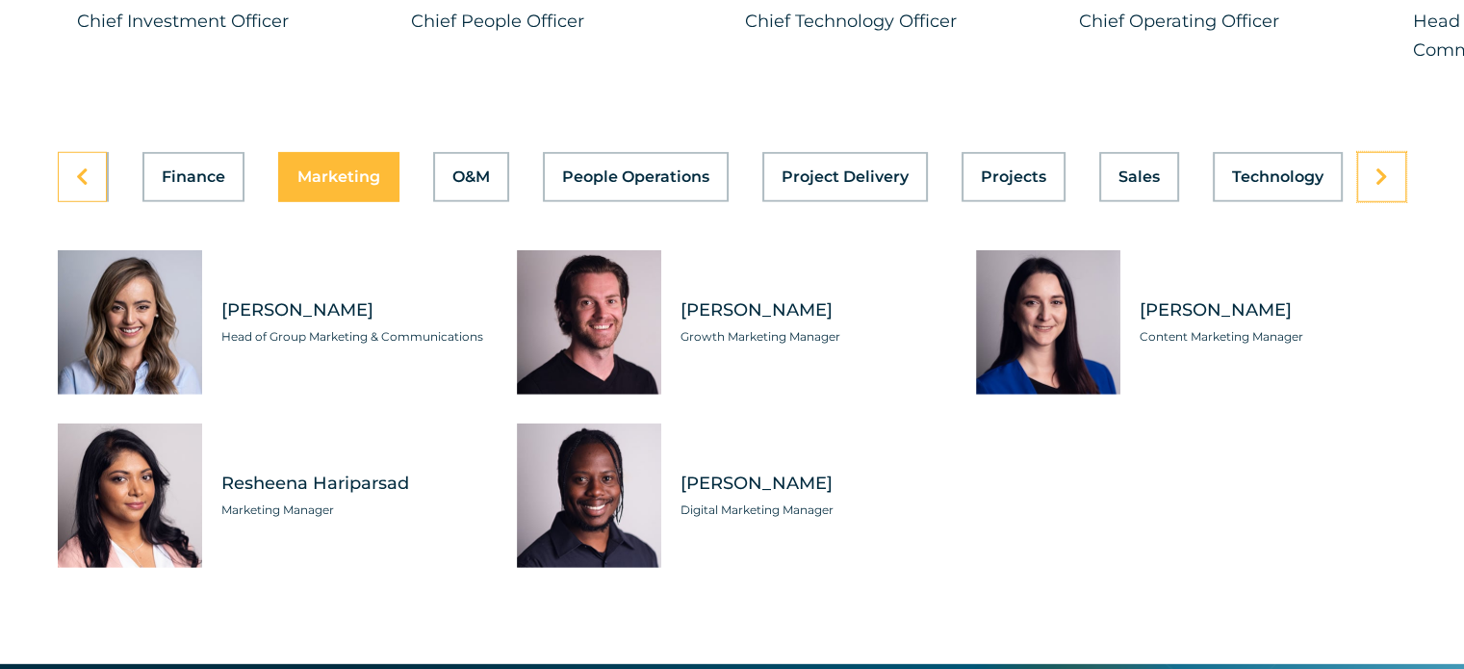
scroll to position [5430, 0]
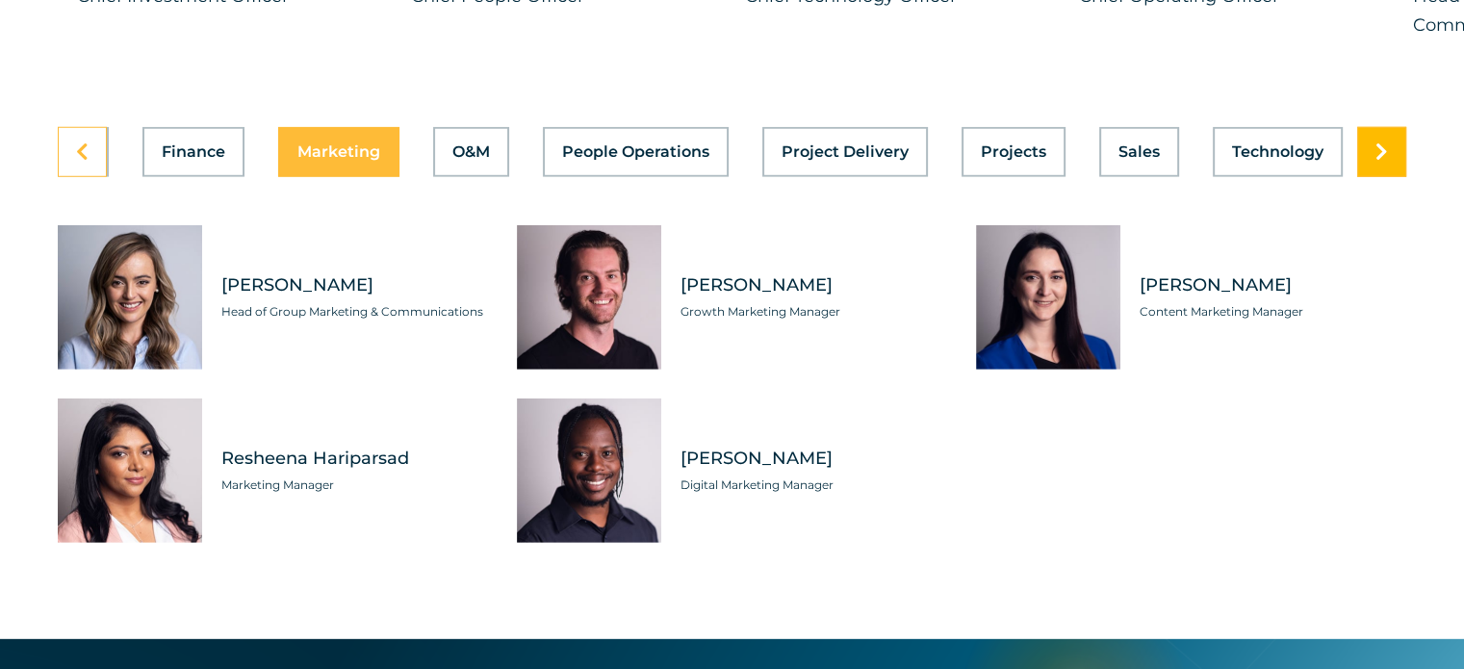
click at [1394, 134] on link at bounding box center [1381, 152] width 49 height 50
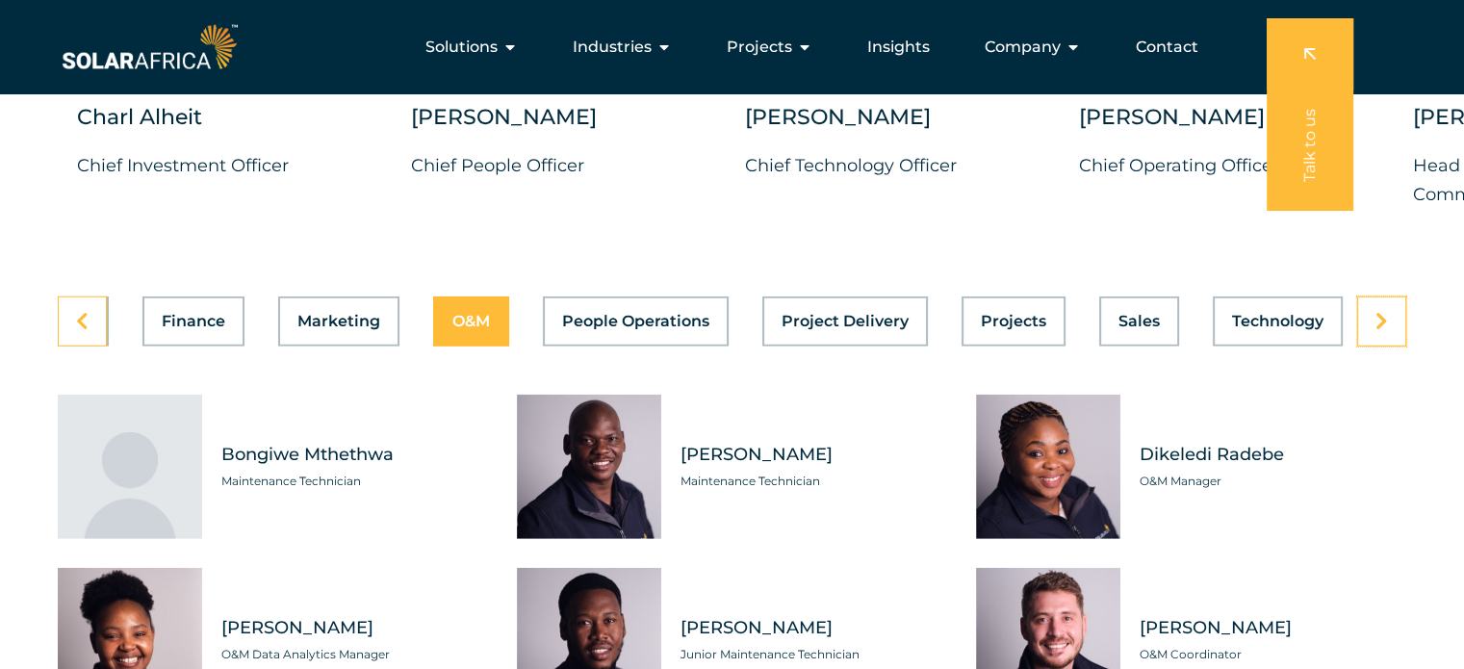
scroll to position [5237, 0]
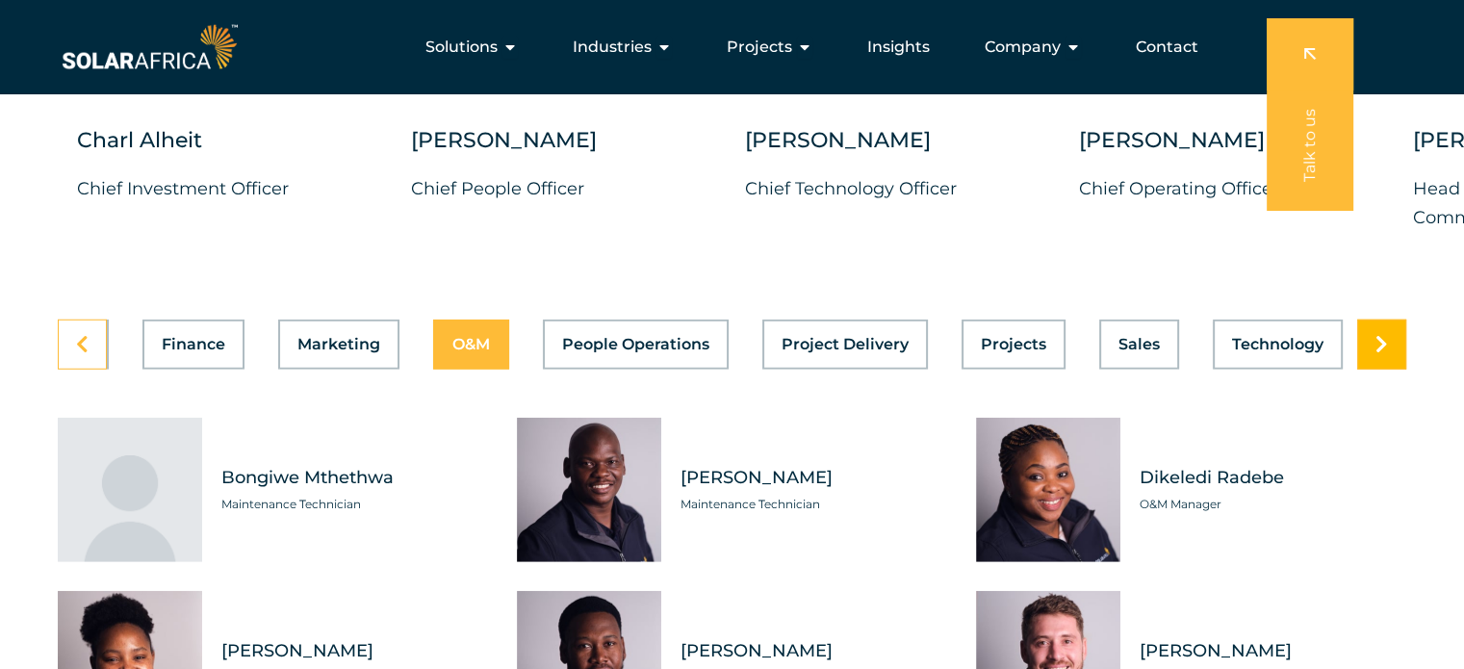
click at [1386, 335] on icon at bounding box center [1381, 344] width 13 height 19
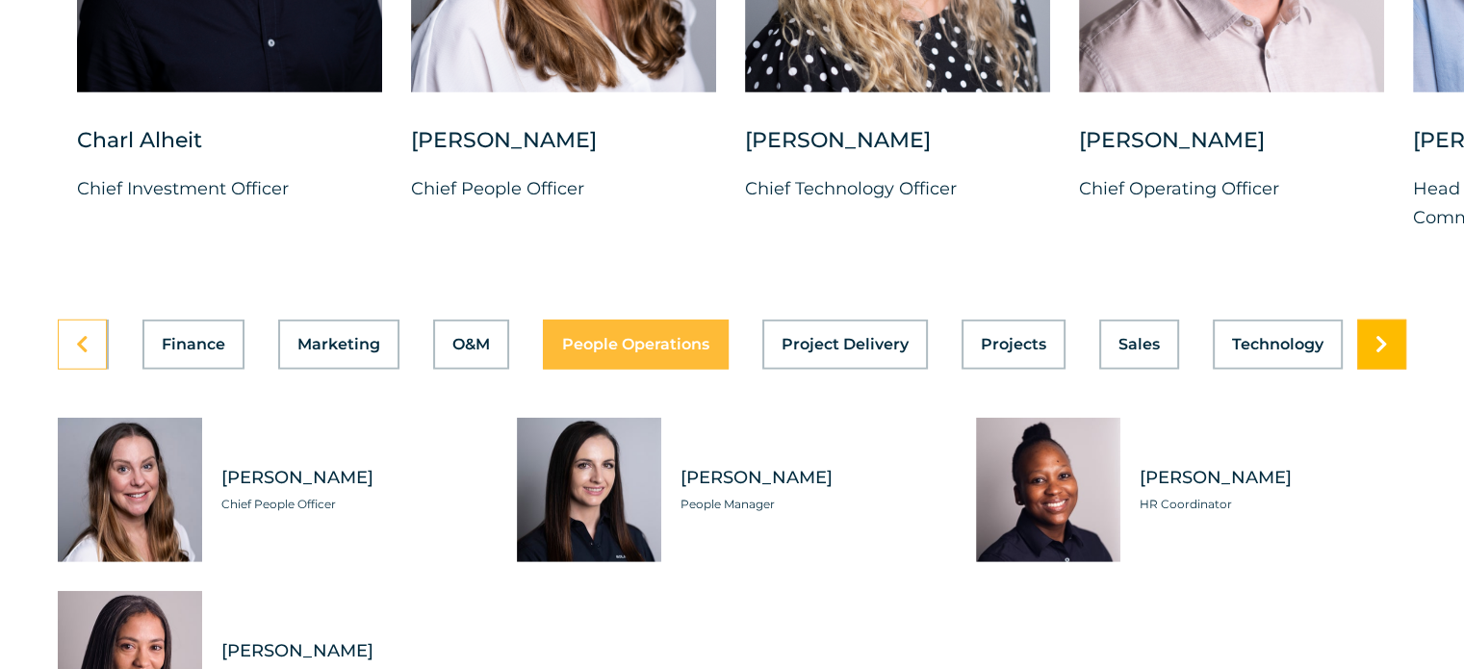
scroll to position [5430, 0]
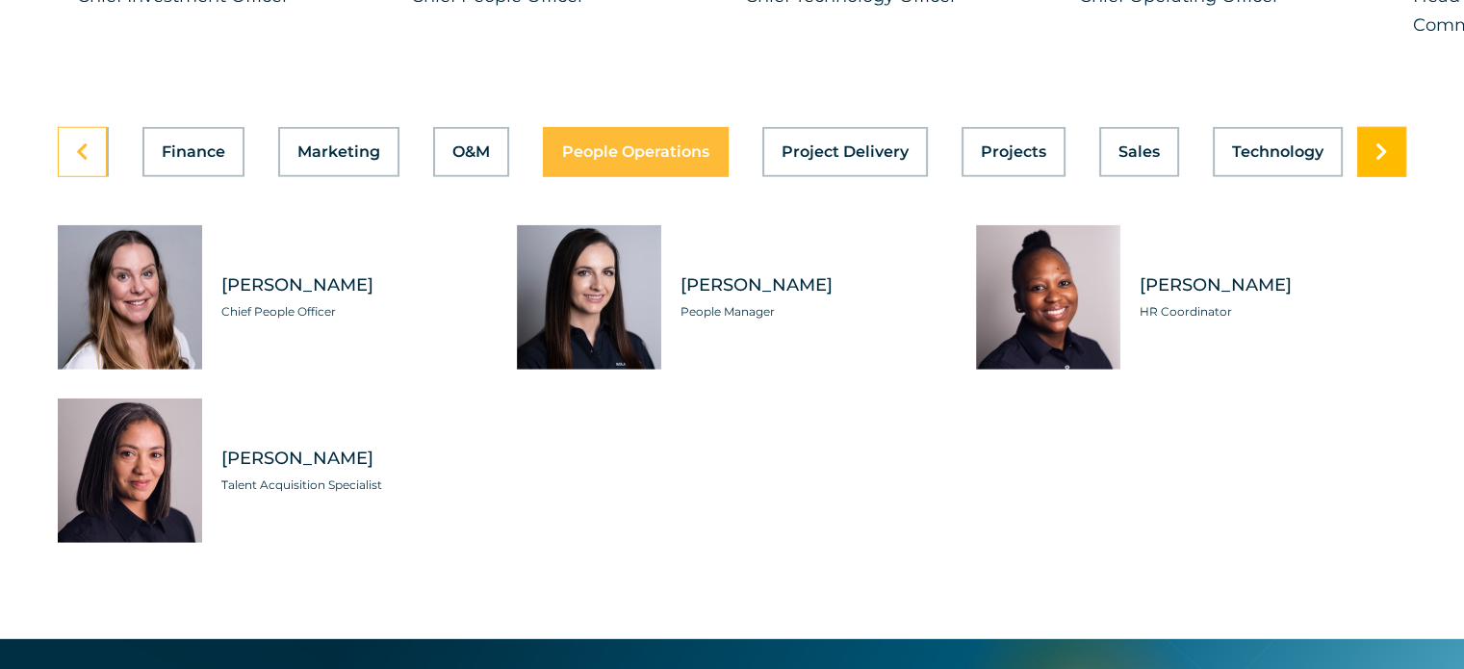
click at [1381, 145] on link at bounding box center [1381, 152] width 49 height 50
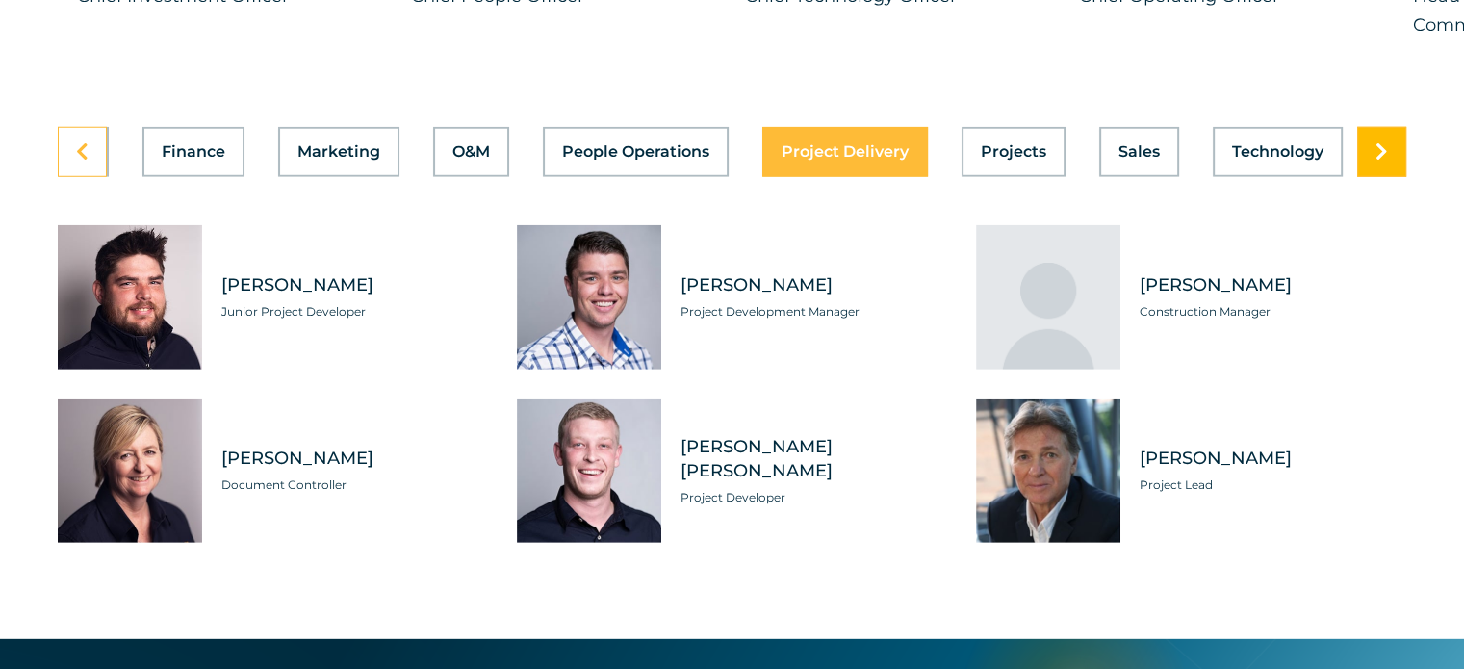
scroll to position [0, 769]
click at [1381, 145] on link at bounding box center [1381, 152] width 49 height 50
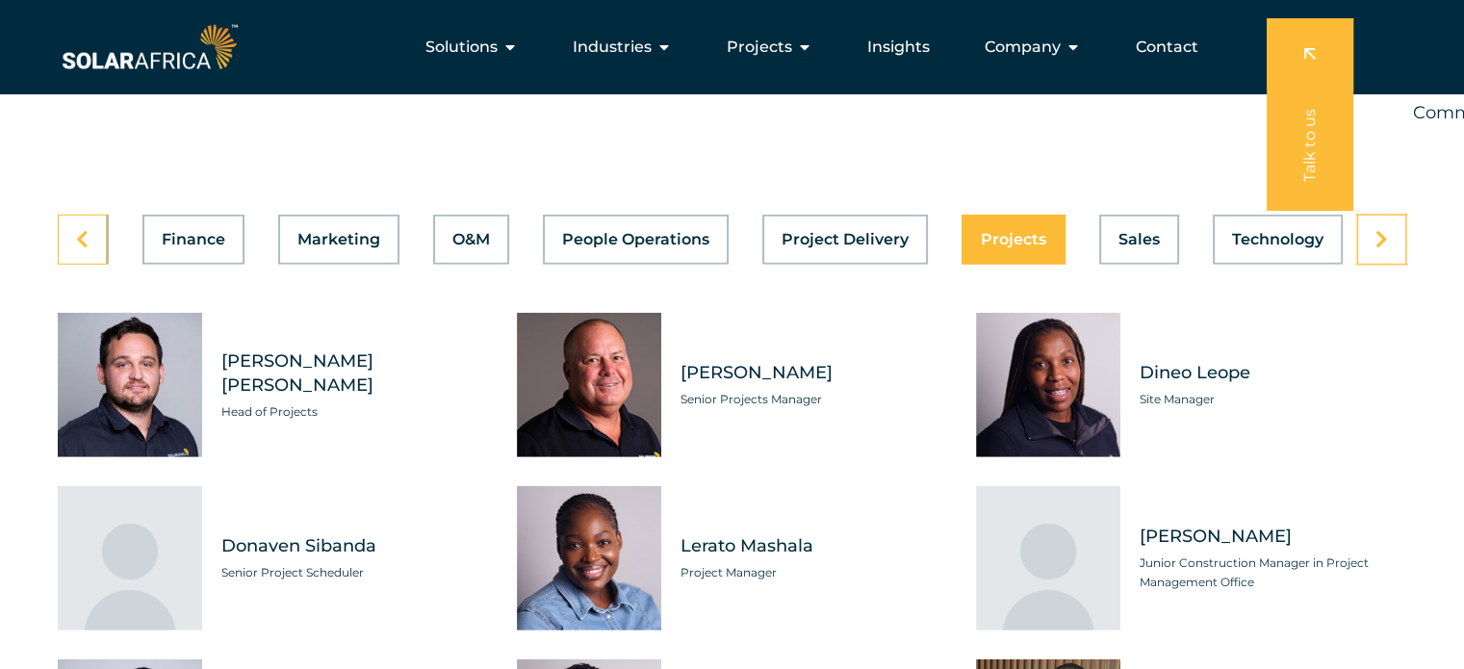
scroll to position [5237, 0]
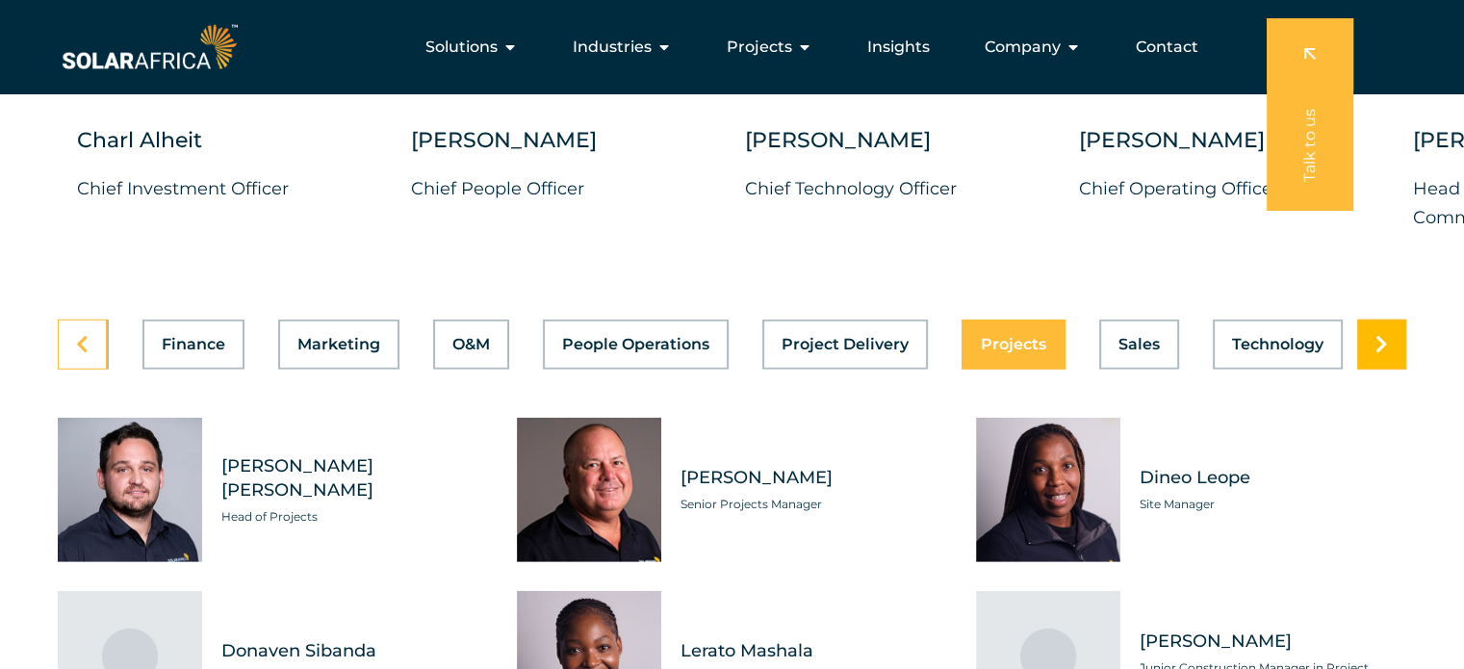
click at [1396, 329] on link at bounding box center [1381, 345] width 49 height 50
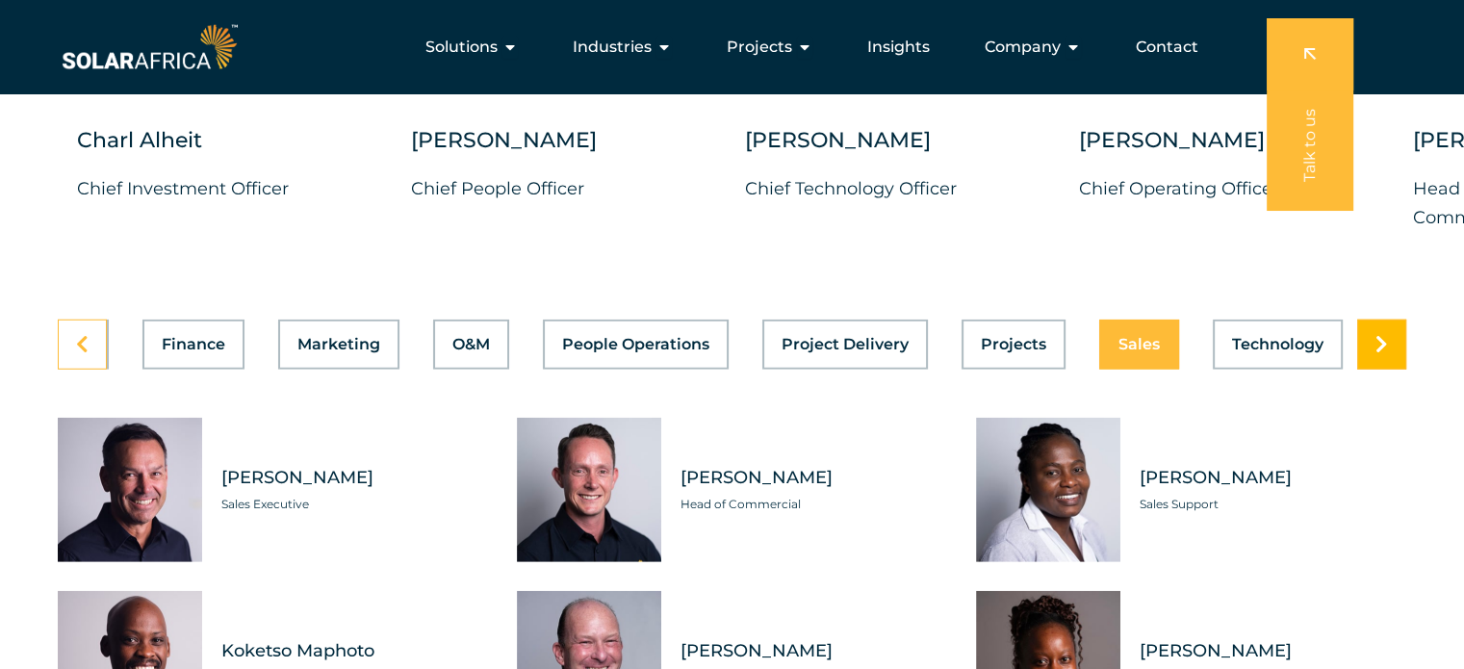
click at [1390, 330] on link at bounding box center [1381, 345] width 49 height 50
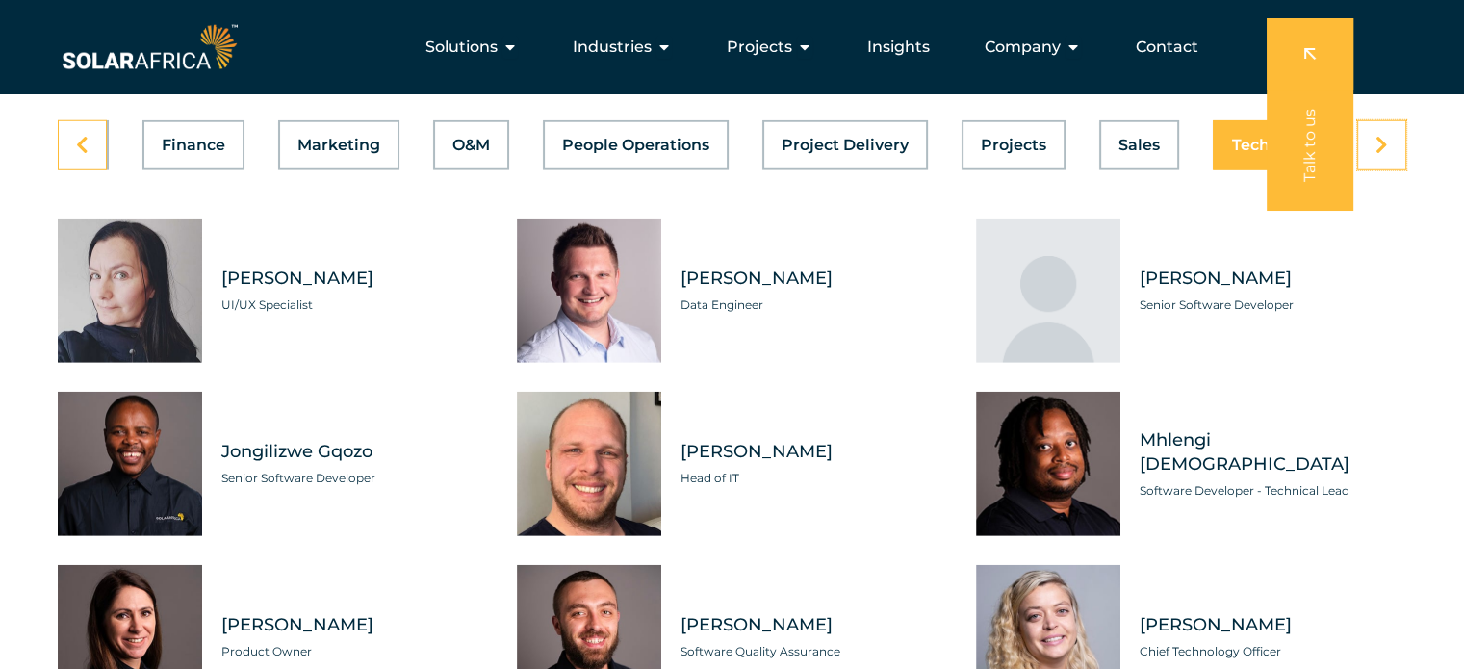
scroll to position [5430, 0]
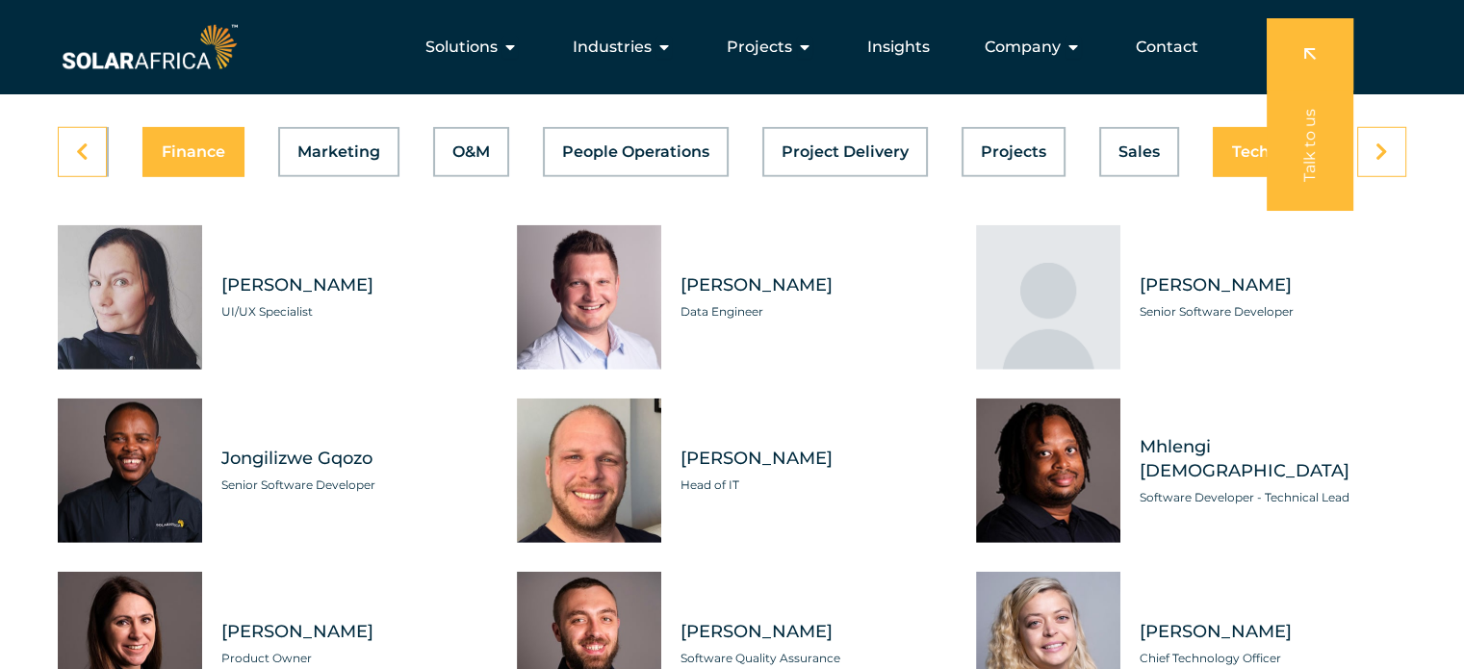
click at [190, 139] on div "Asset Management Business Support Compliance Engineering Finance Marketing O&M …" at bounding box center [732, 152] width 1348 height 50
click at [84, 142] on icon at bounding box center [82, 151] width 13 height 19
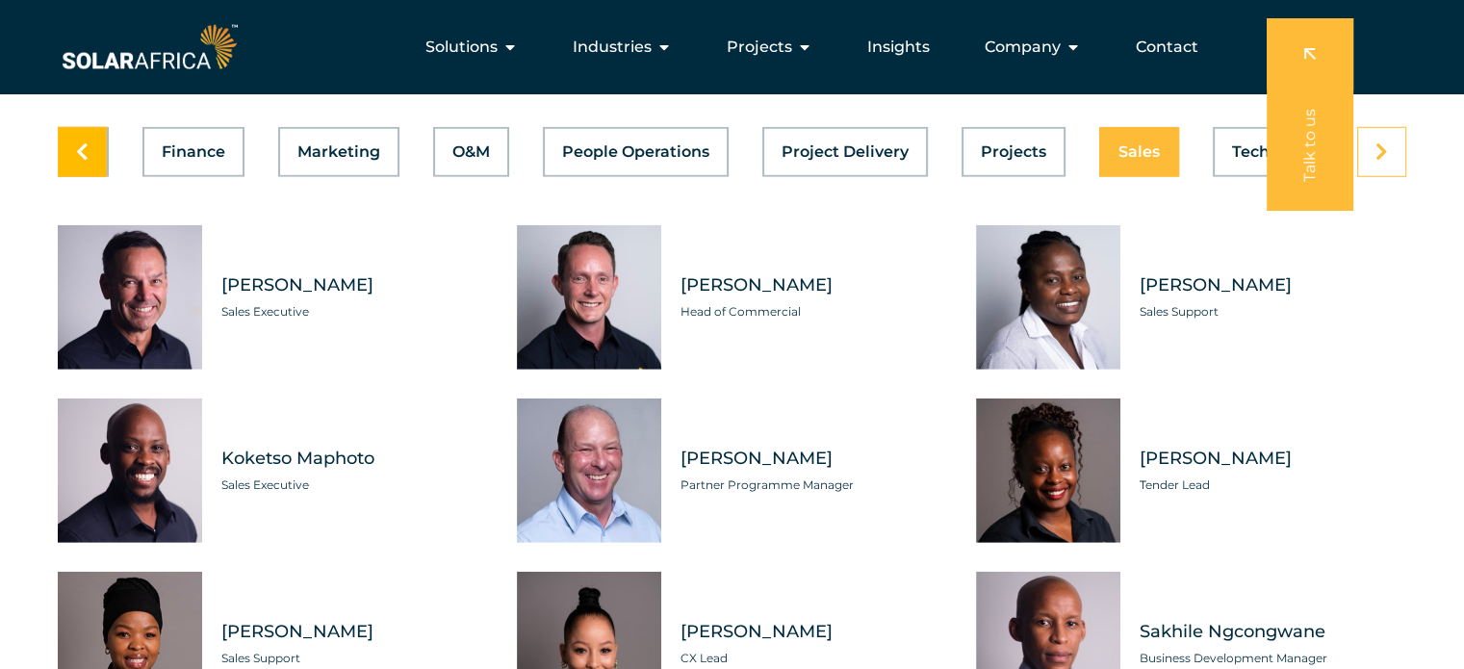
click at [84, 142] on icon at bounding box center [82, 151] width 13 height 19
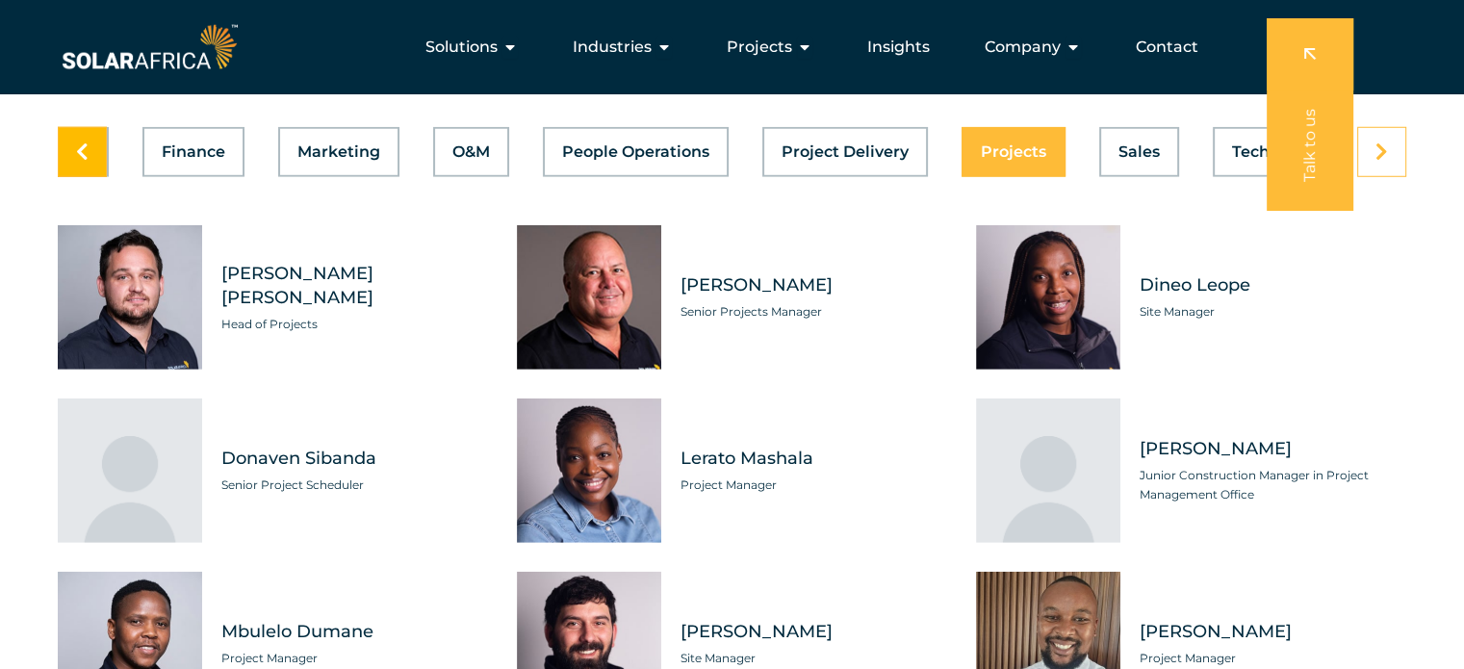
click at [84, 142] on icon at bounding box center [82, 151] width 13 height 19
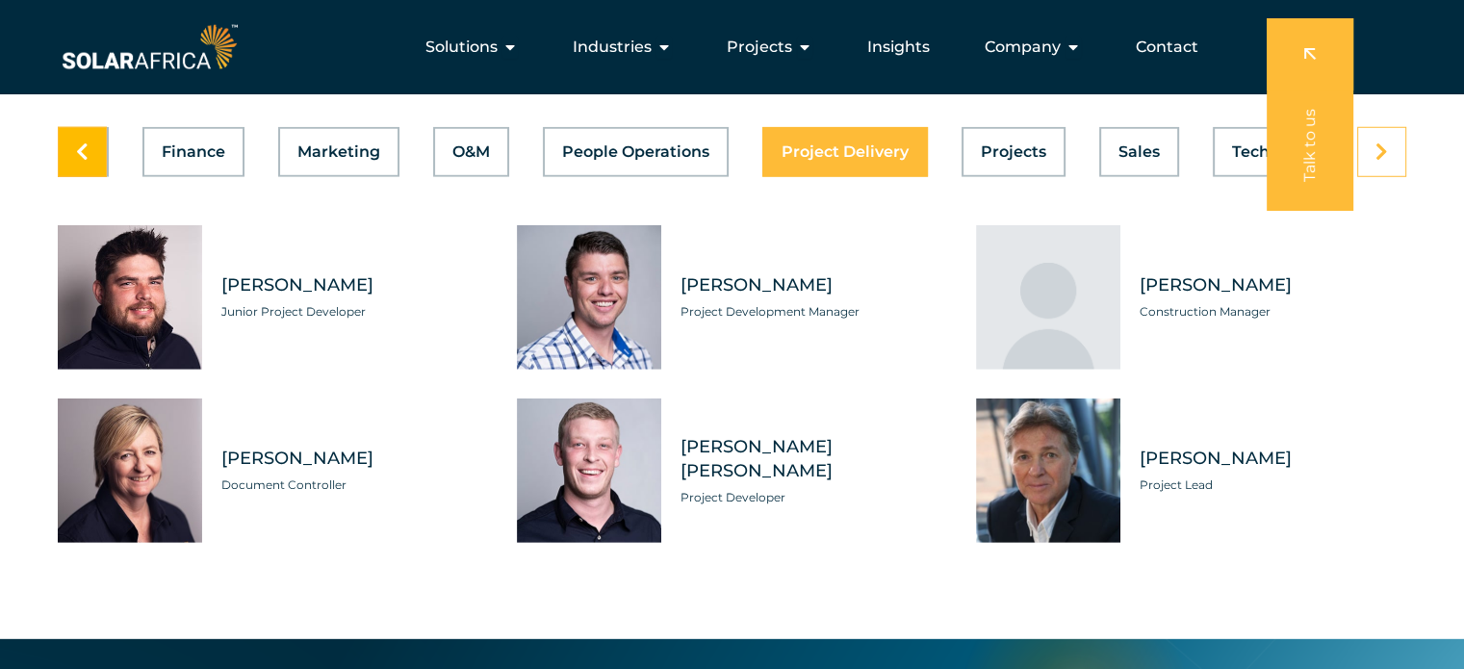
click at [84, 142] on icon at bounding box center [82, 151] width 13 height 19
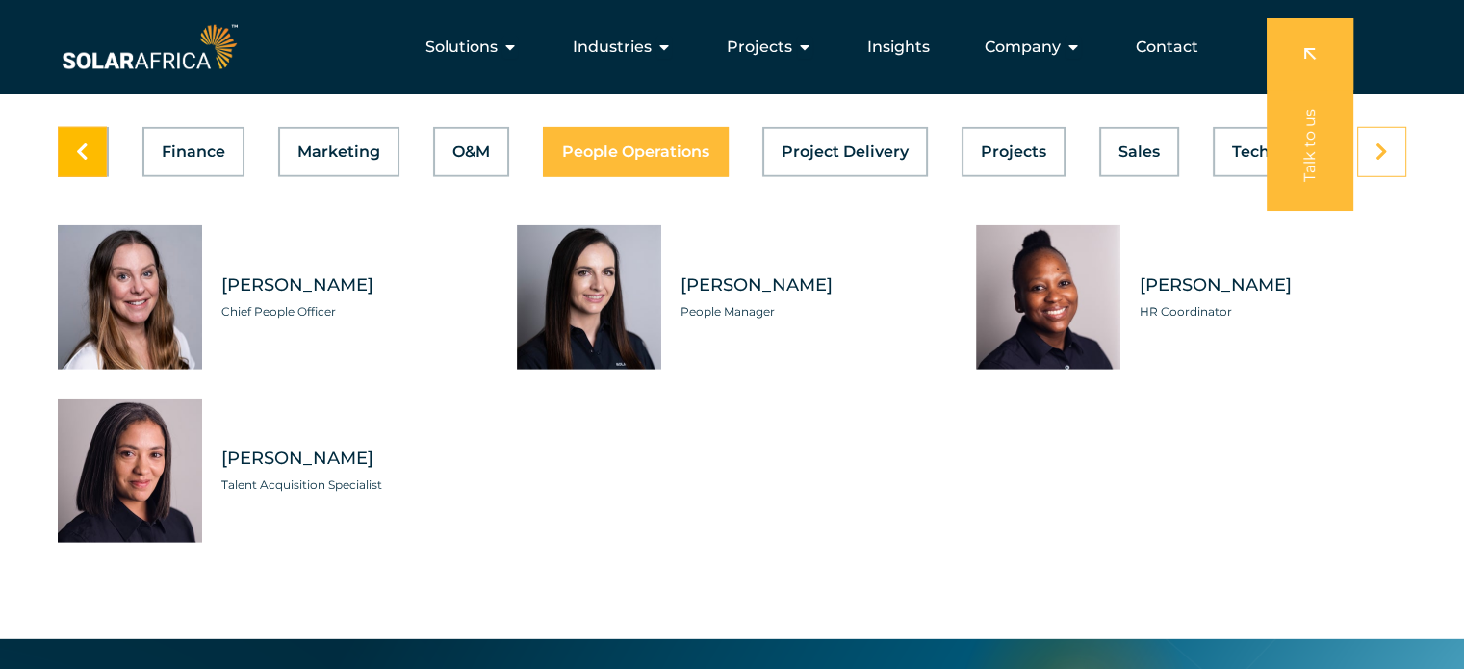
scroll to position [0, 769]
click at [84, 142] on icon at bounding box center [82, 151] width 13 height 19
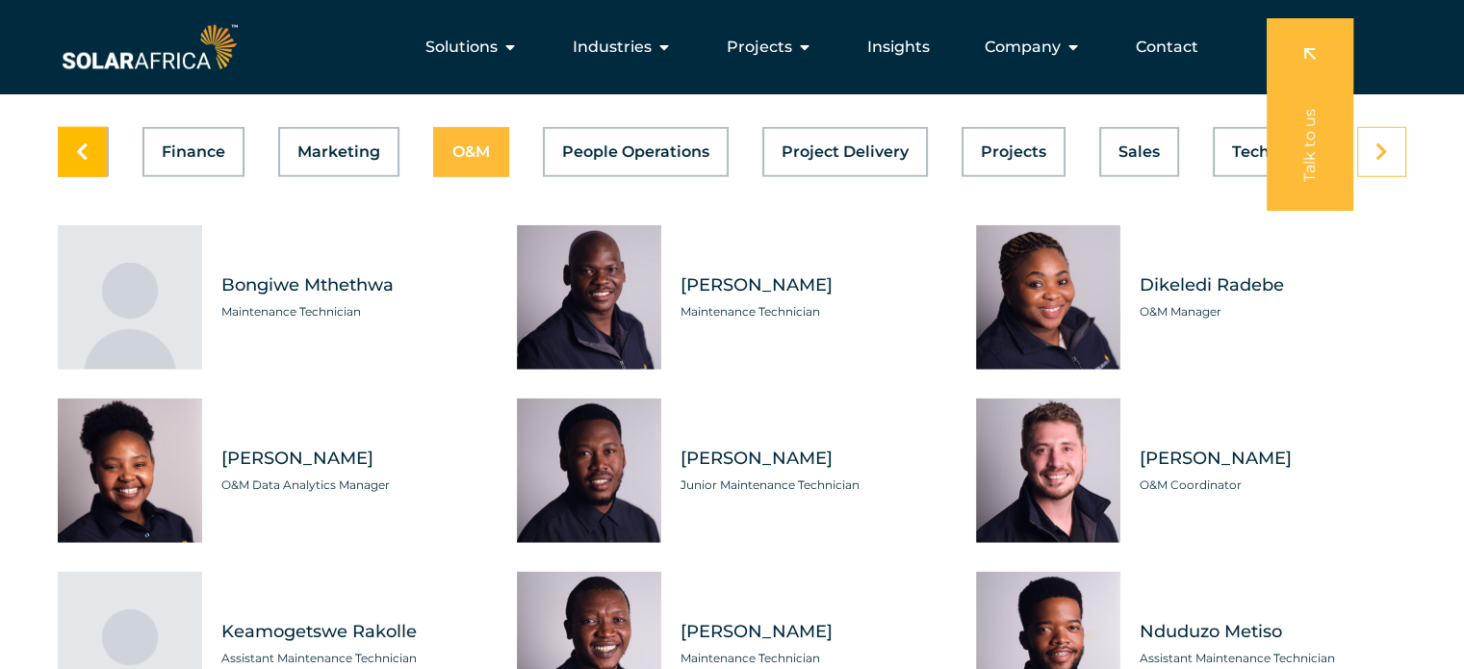
click at [84, 142] on icon at bounding box center [82, 151] width 13 height 19
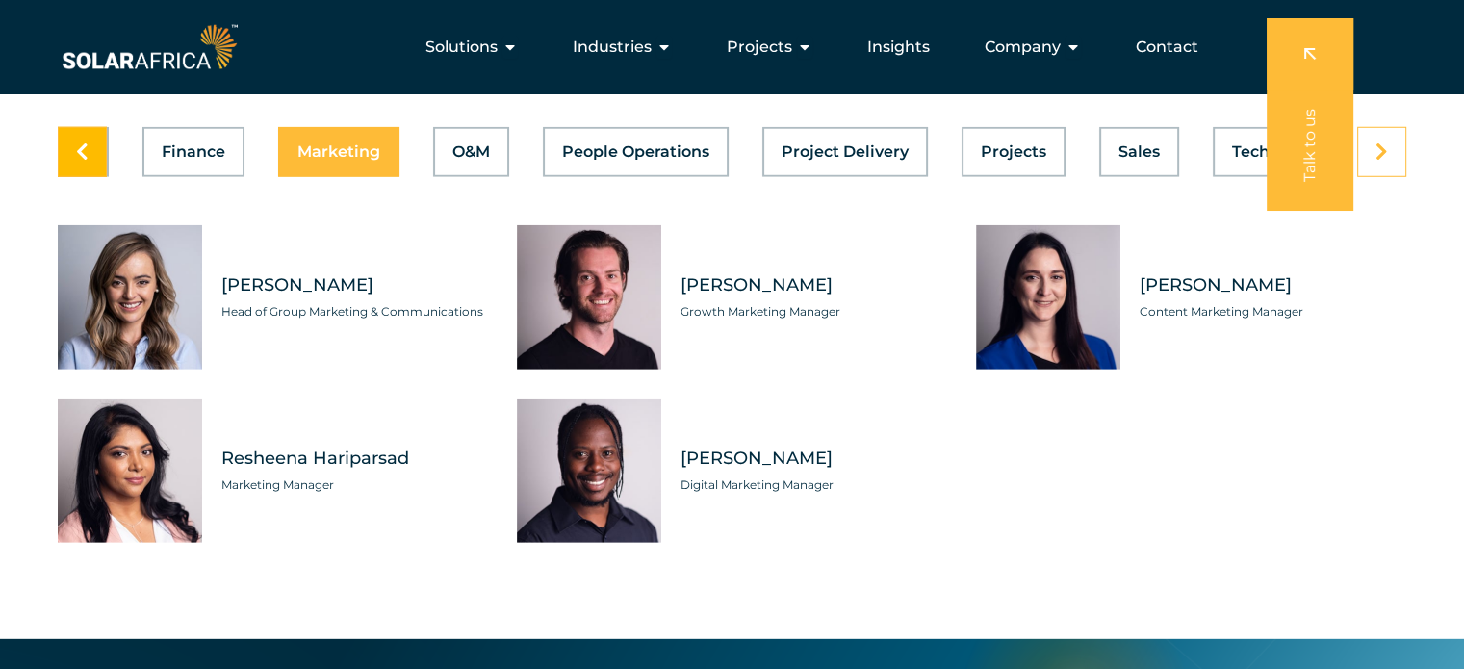
click at [84, 142] on icon at bounding box center [82, 151] width 13 height 19
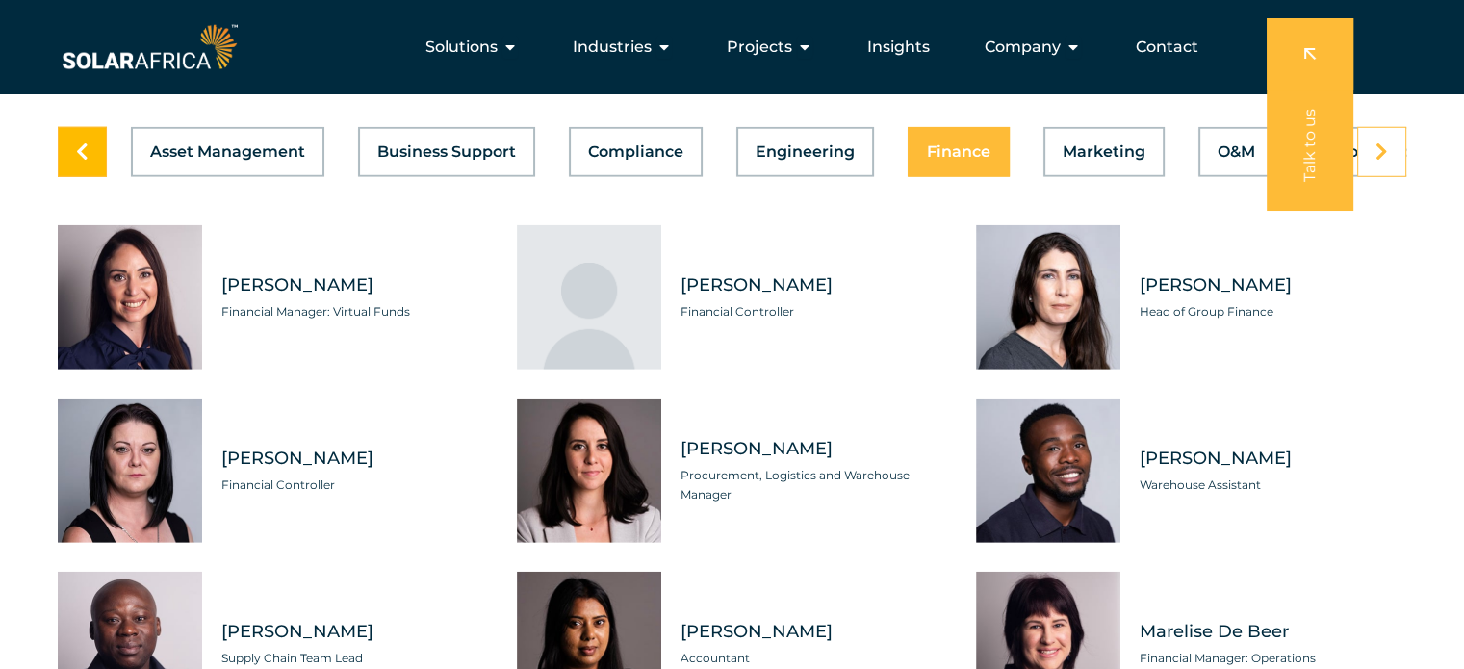
scroll to position [0, 0]
click at [89, 128] on link at bounding box center [82, 152] width 49 height 50
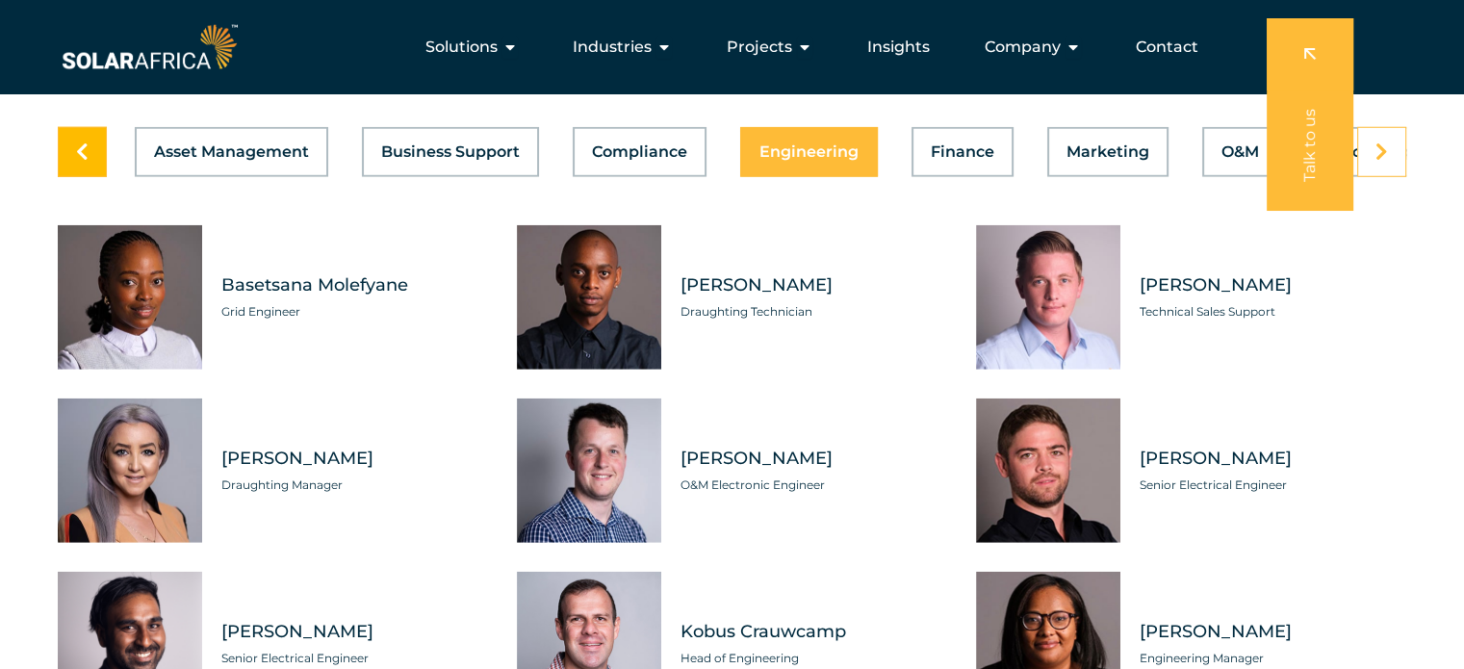
click at [89, 128] on link at bounding box center [82, 152] width 49 height 50
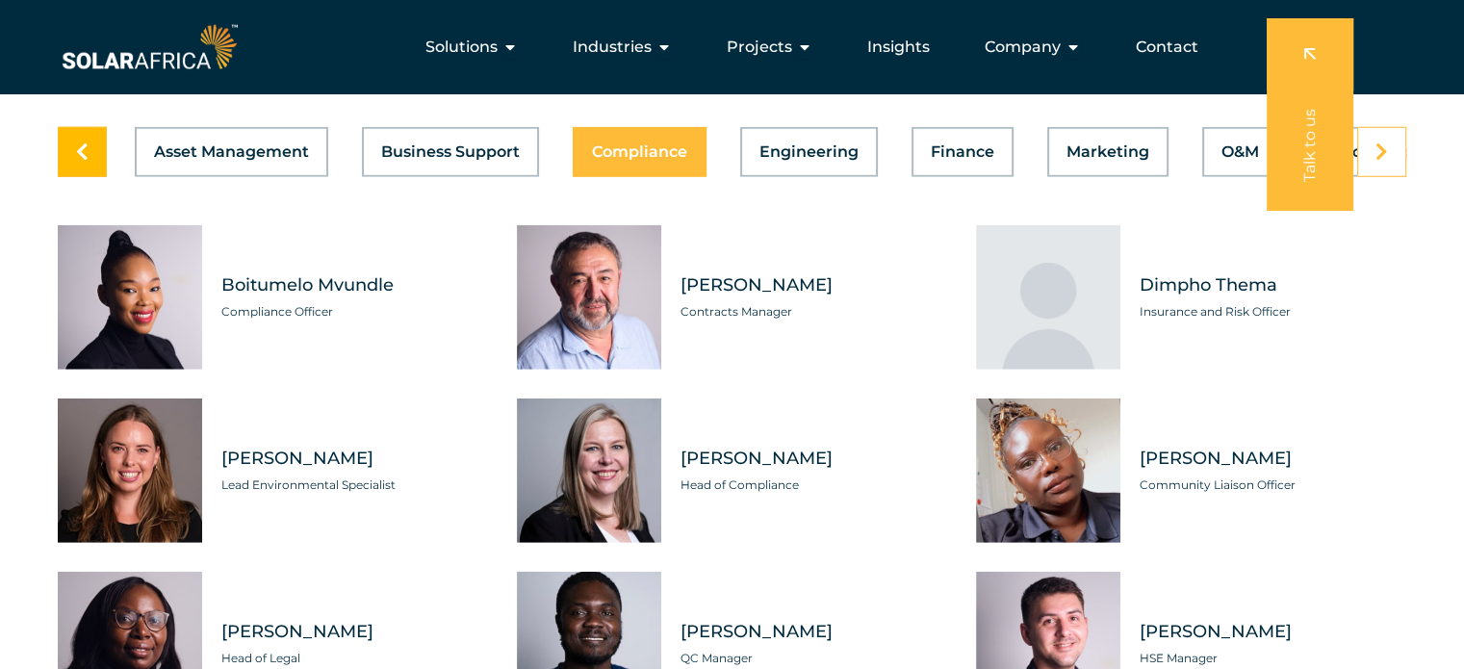
click at [89, 128] on link at bounding box center [82, 152] width 49 height 50
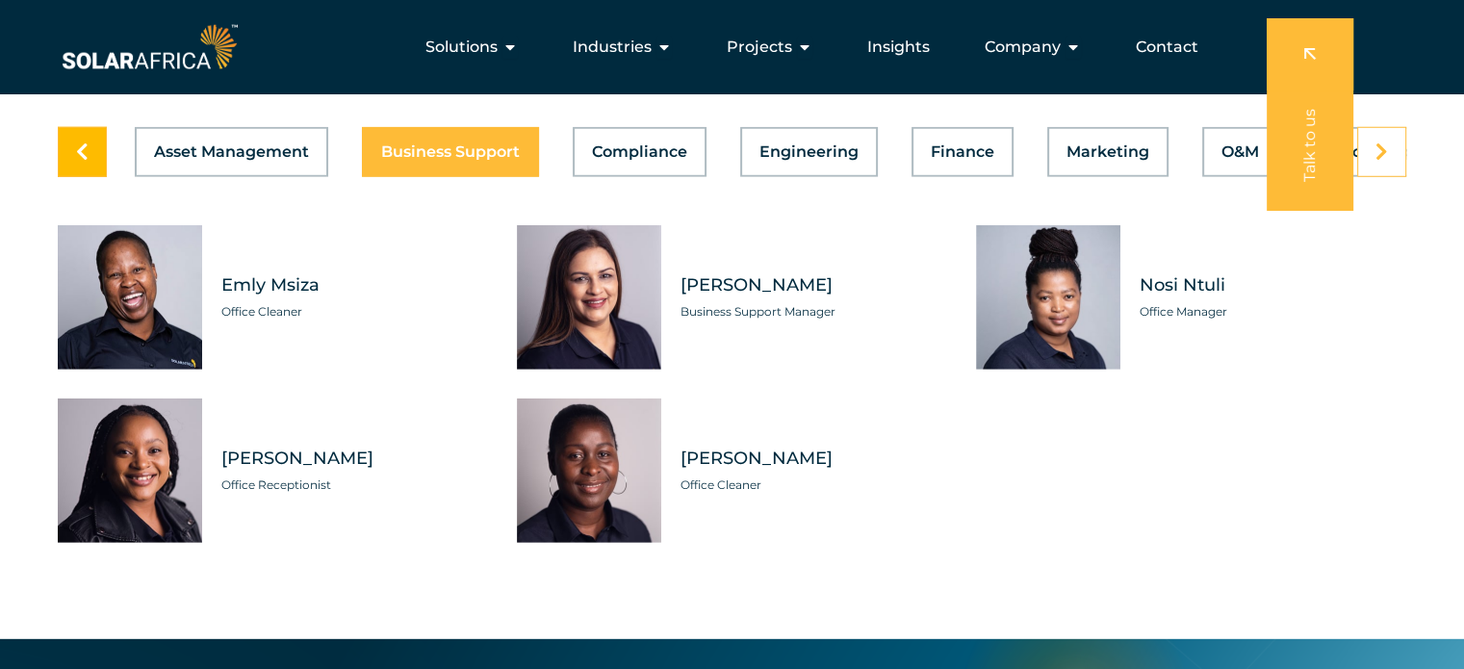
click at [89, 128] on link at bounding box center [82, 152] width 49 height 50
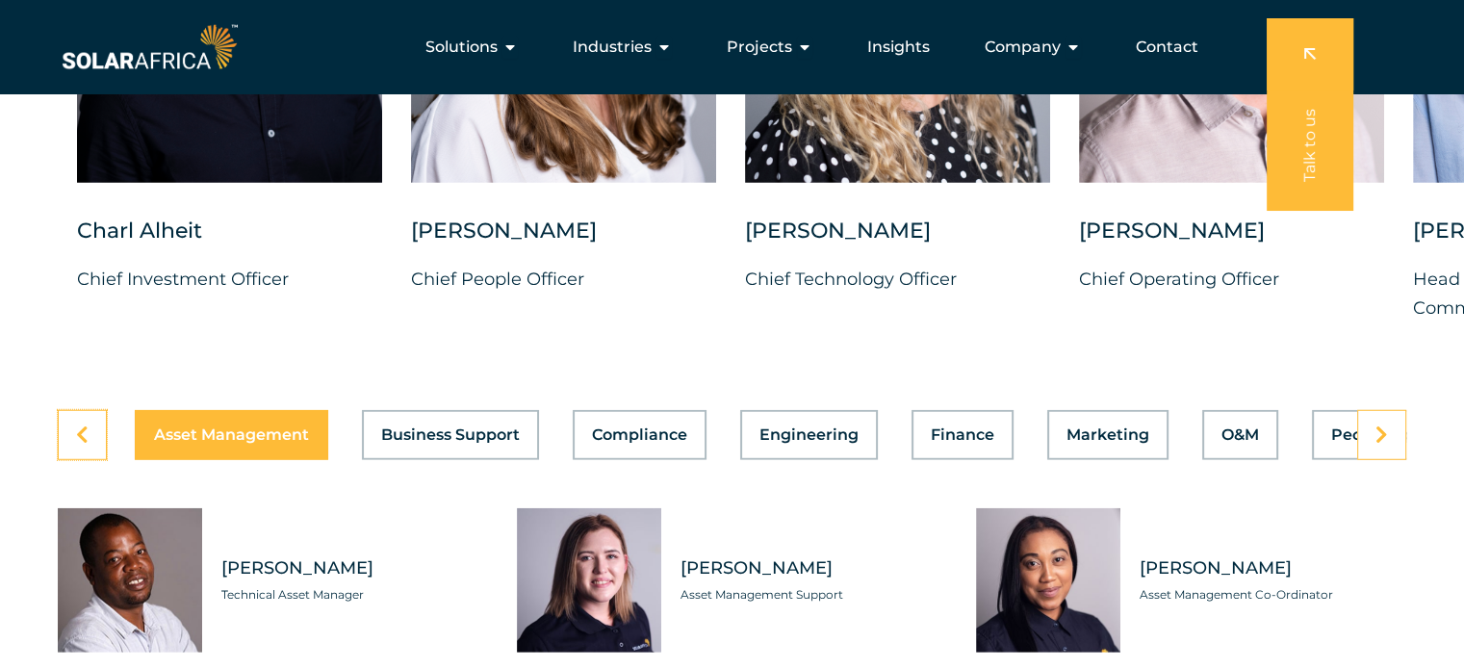
scroll to position [5141, 0]
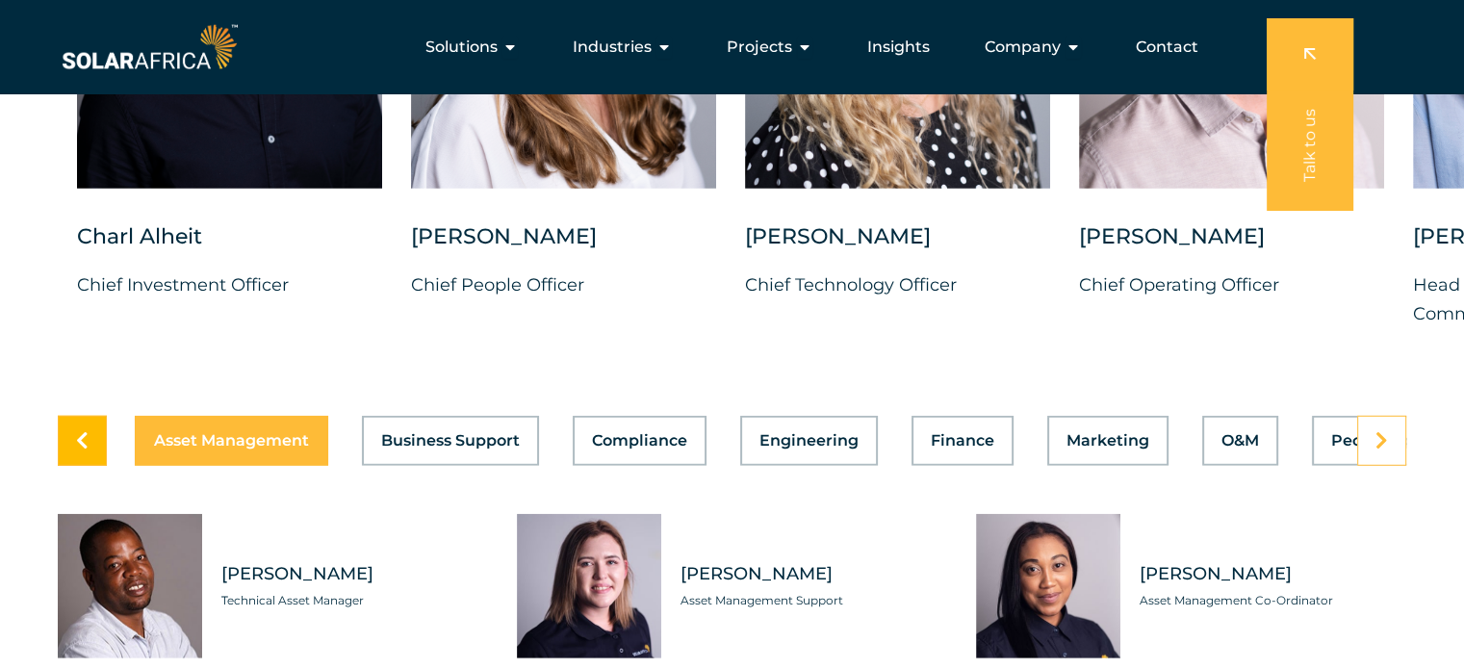
click at [84, 431] on icon at bounding box center [82, 440] width 13 height 19
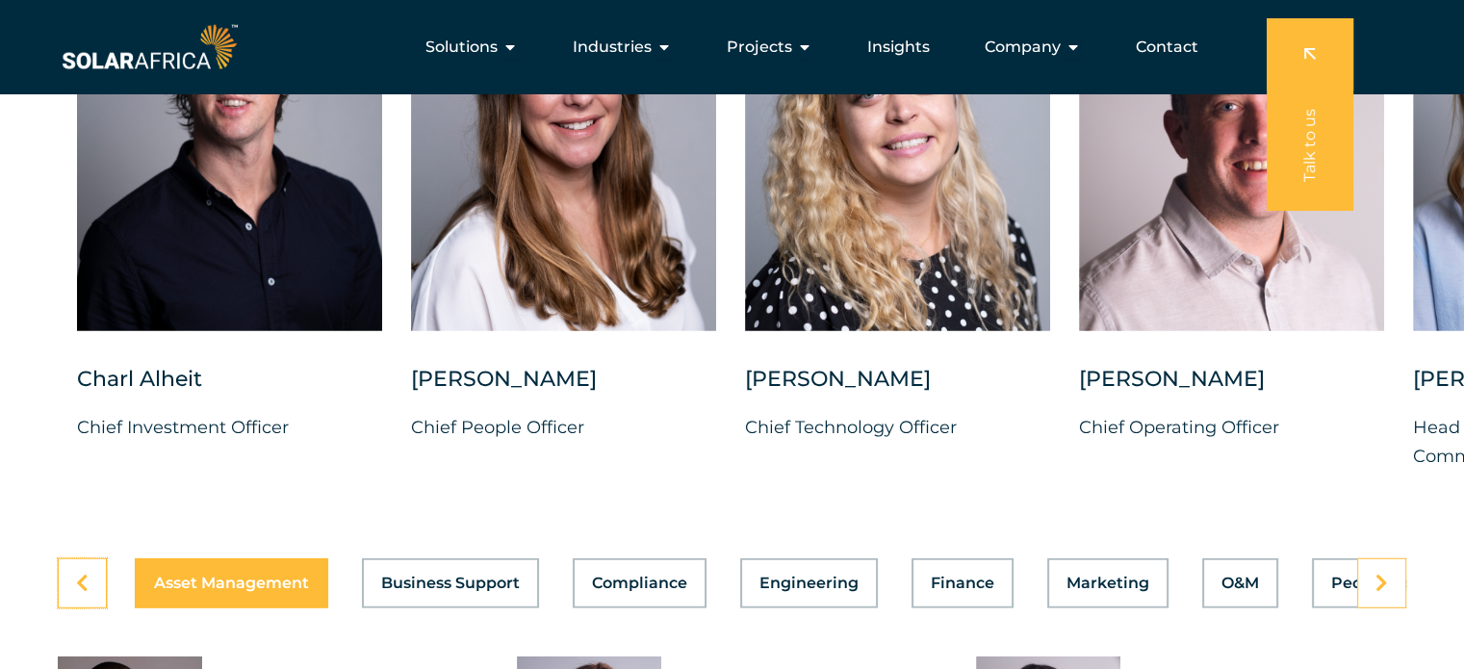
scroll to position [4948, 0]
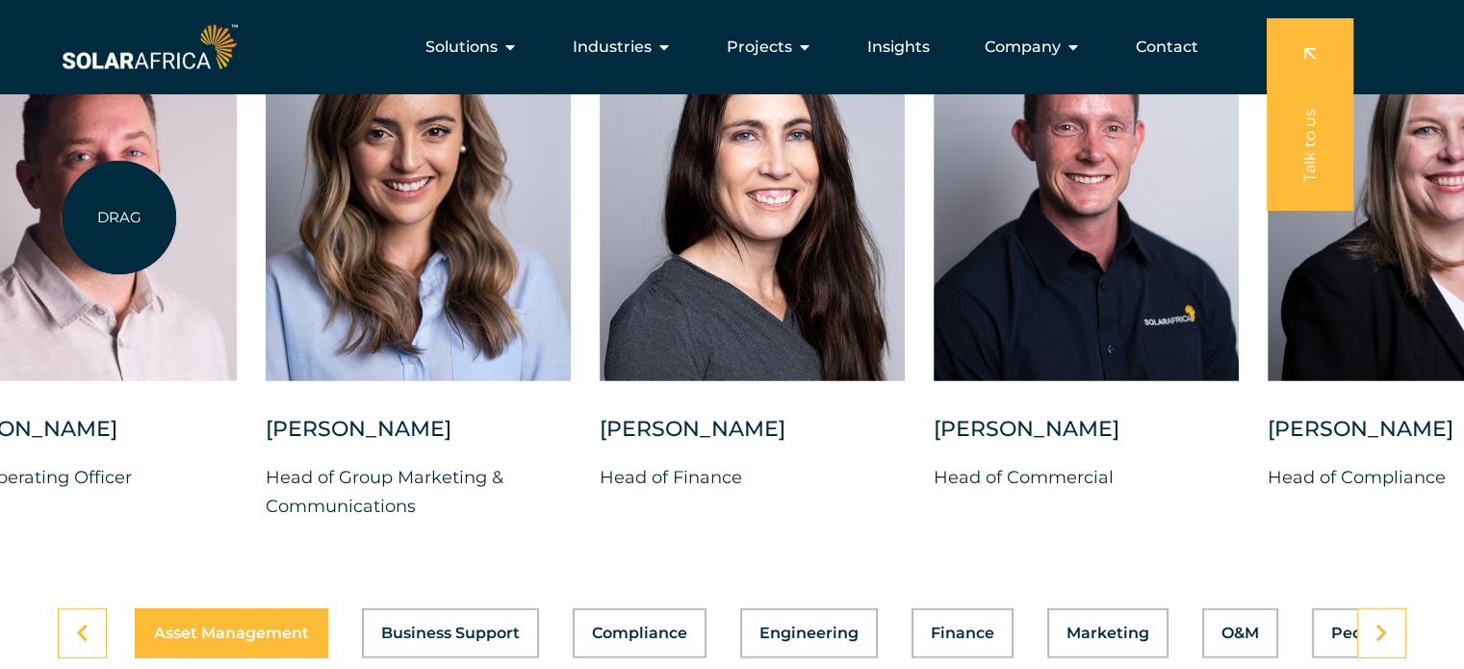
drag, startPoint x: 1141, startPoint y: 330, endPoint x: 78, endPoint y: 215, distance: 1069.7
click at [78, 215] on div at bounding box center [84, 189] width 305 height 383
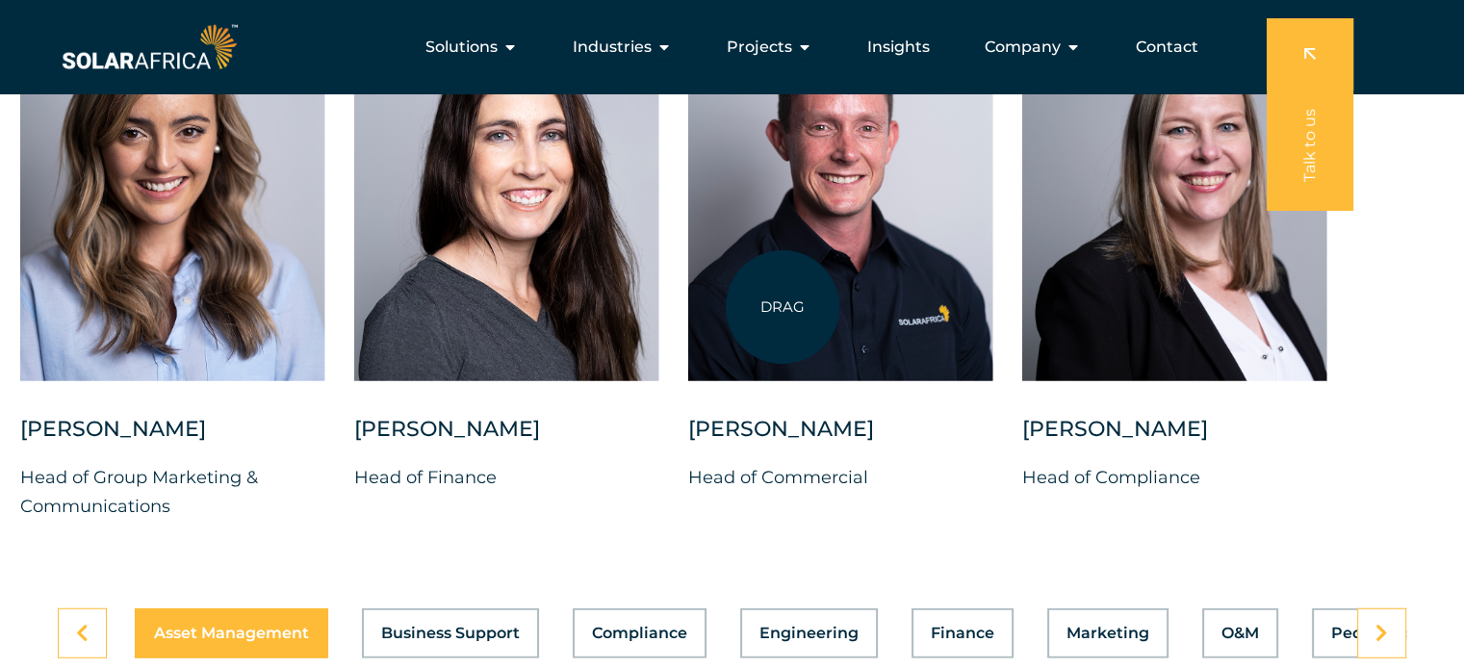
drag, startPoint x: 1024, startPoint y: 325, endPoint x: 782, endPoint y: 307, distance: 242.2
click at [782, 307] on div "Charl Alheit Chief Investment Officer Candice Seggie Chief People Officer Suné …" at bounding box center [19, 274] width 2825 height 553
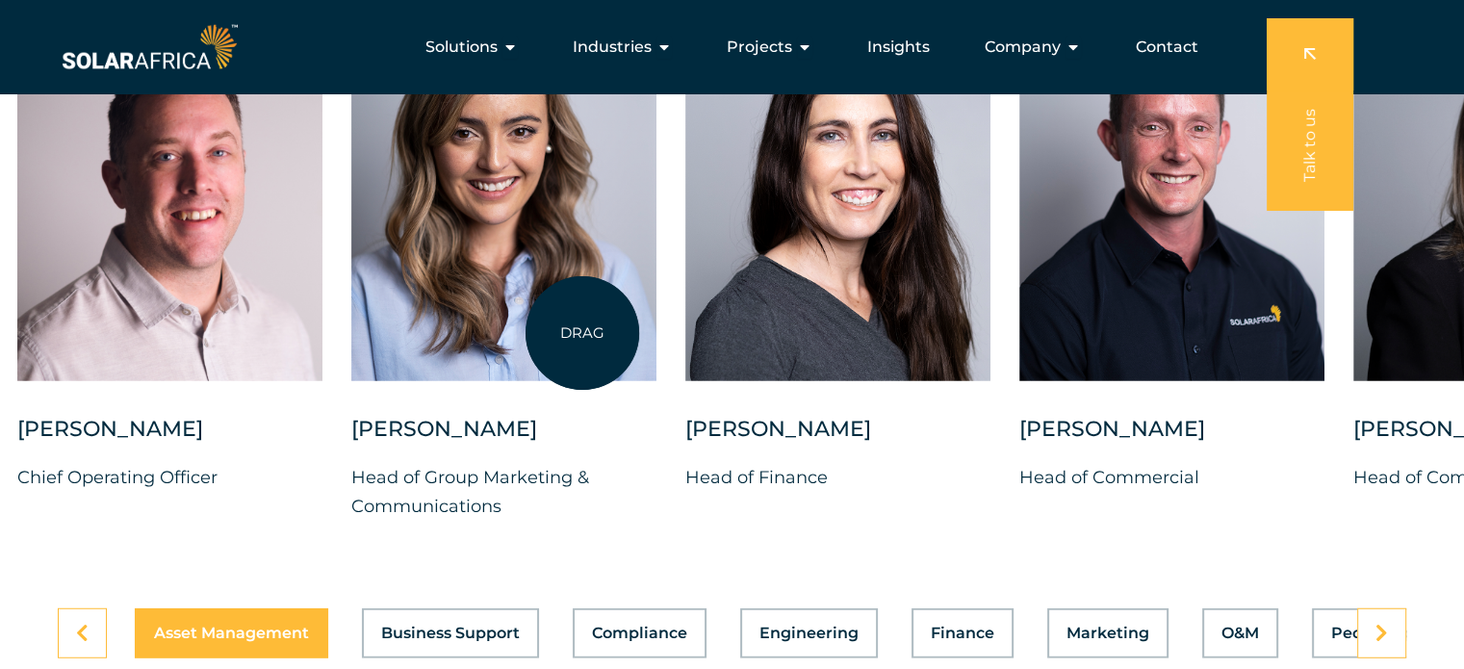
drag, startPoint x: 308, startPoint y: 240, endPoint x: 1219, endPoint y: 469, distance: 939.7
click at [656, 469] on div "Bianca Swanepoel Head of Group Marketing & Communications" at bounding box center [503, 274] width 305 height 553
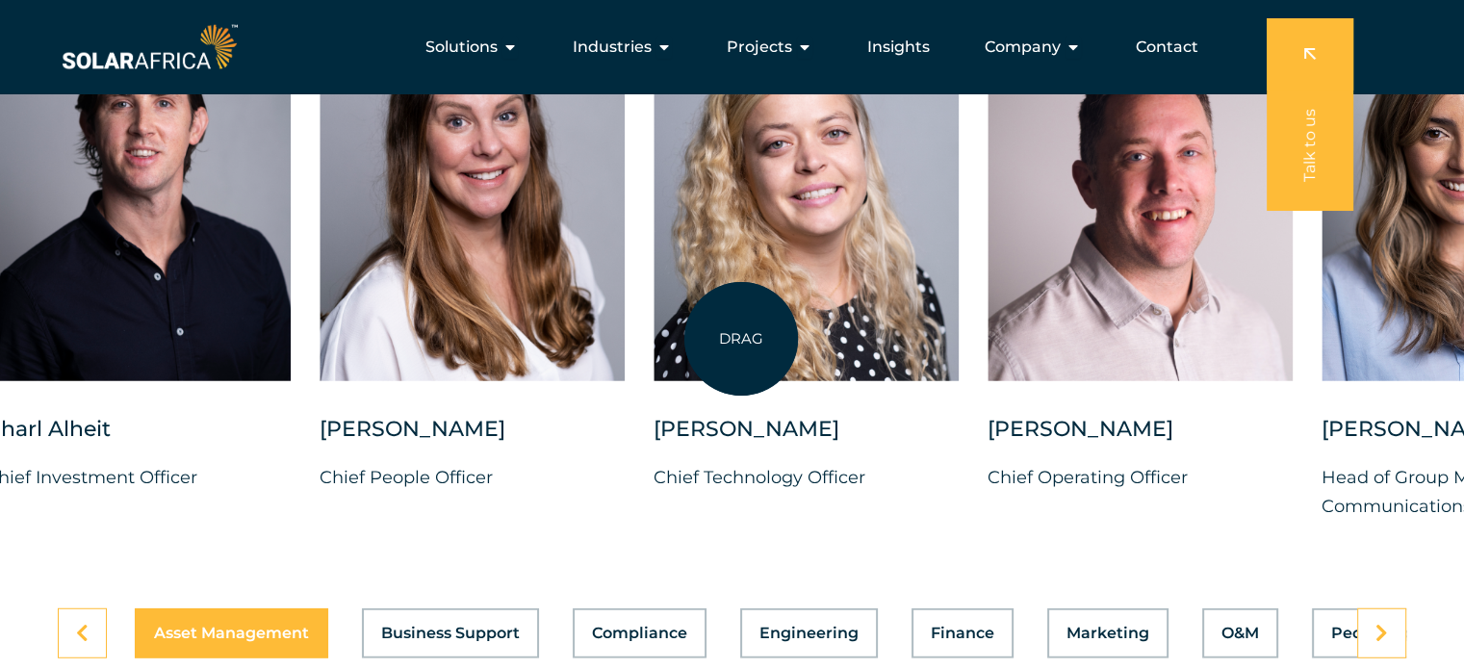
drag, startPoint x: 498, startPoint y: 284, endPoint x: 1215, endPoint y: 428, distance: 732.3
click at [1215, 428] on div "Charl Alheit Chief Investment Officer Candice Seggie Chief People Officer Suné …" at bounding box center [1321, 274] width 2825 height 553
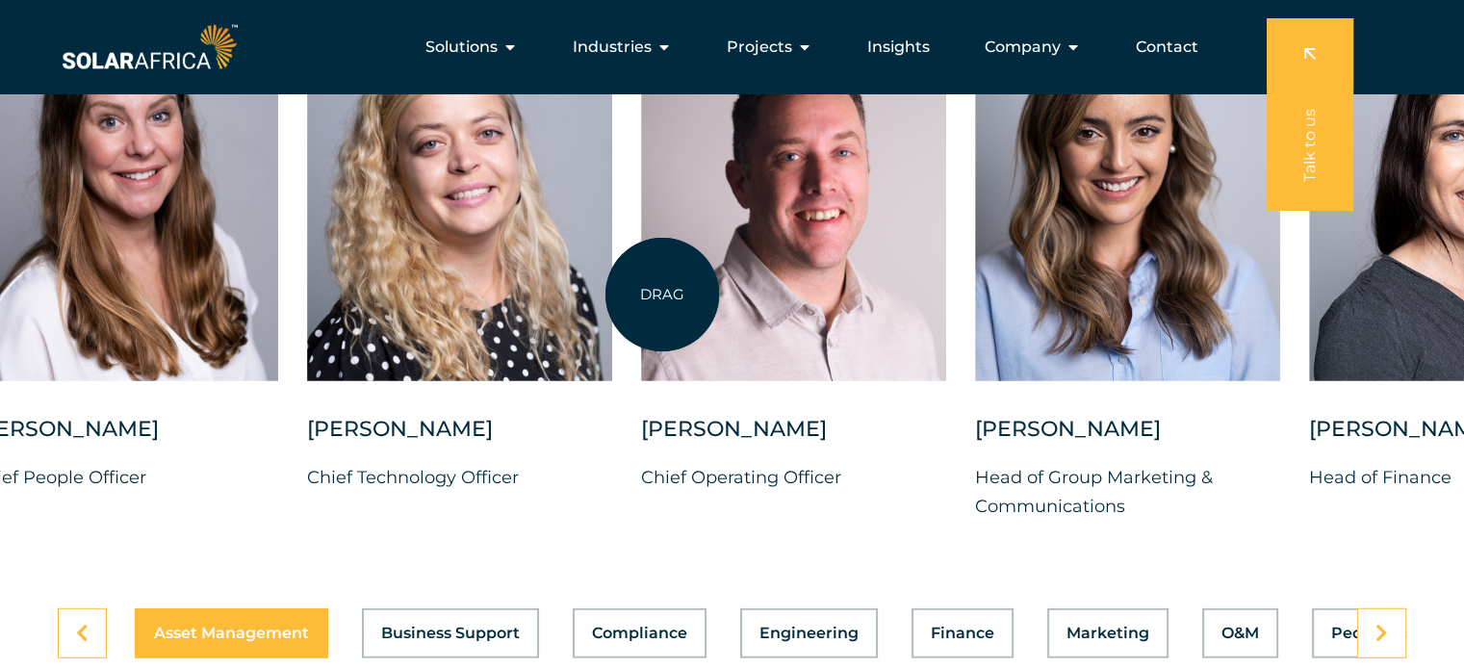
drag, startPoint x: 1137, startPoint y: 391, endPoint x: 440, endPoint y: 226, distance: 715.9
click at [641, 226] on div at bounding box center [793, 206] width 305 height 417
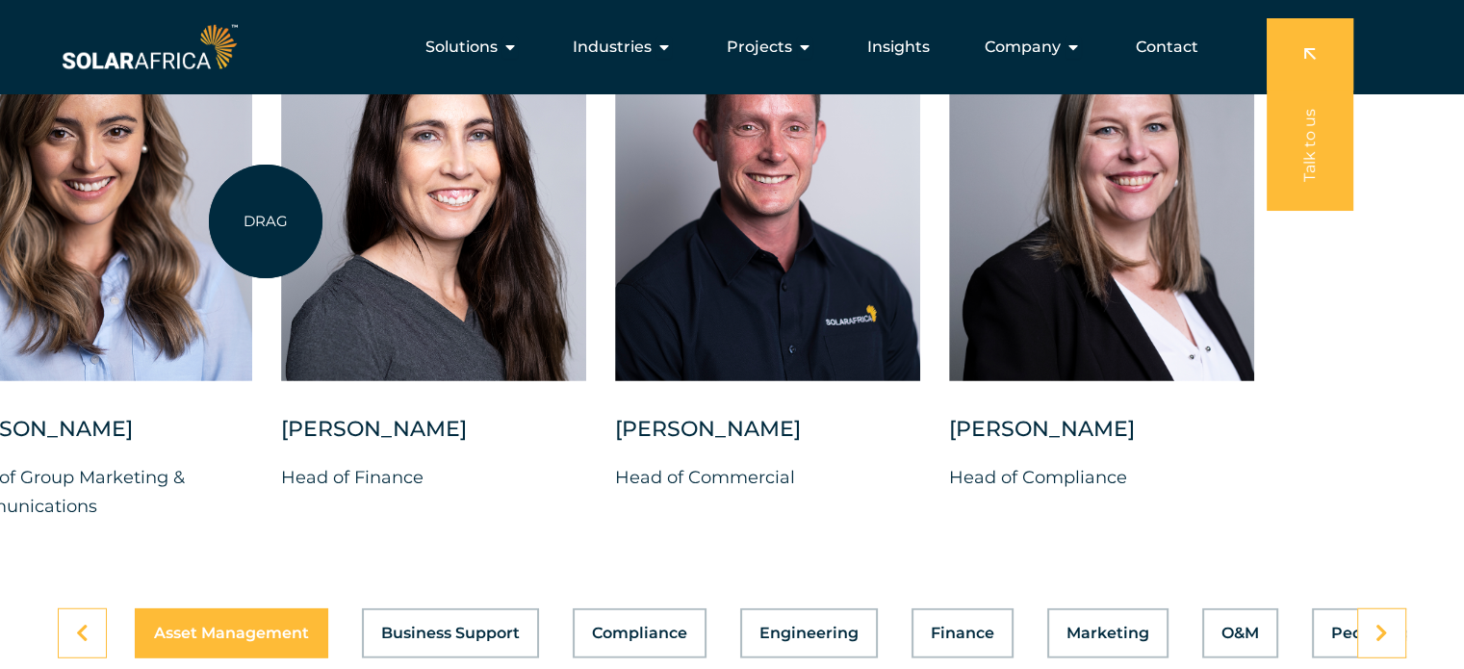
drag, startPoint x: 1066, startPoint y: 419, endPoint x: 298, endPoint y: 223, distance: 792.4
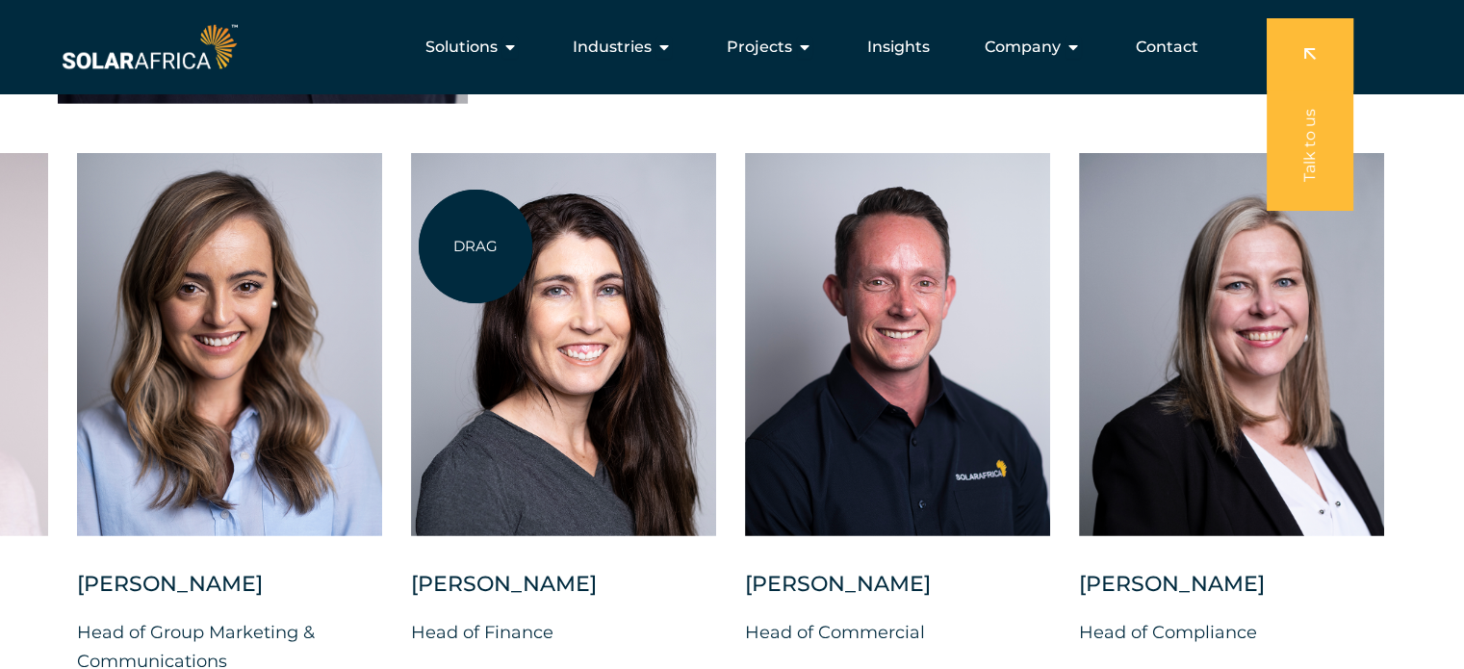
scroll to position [4756, 0]
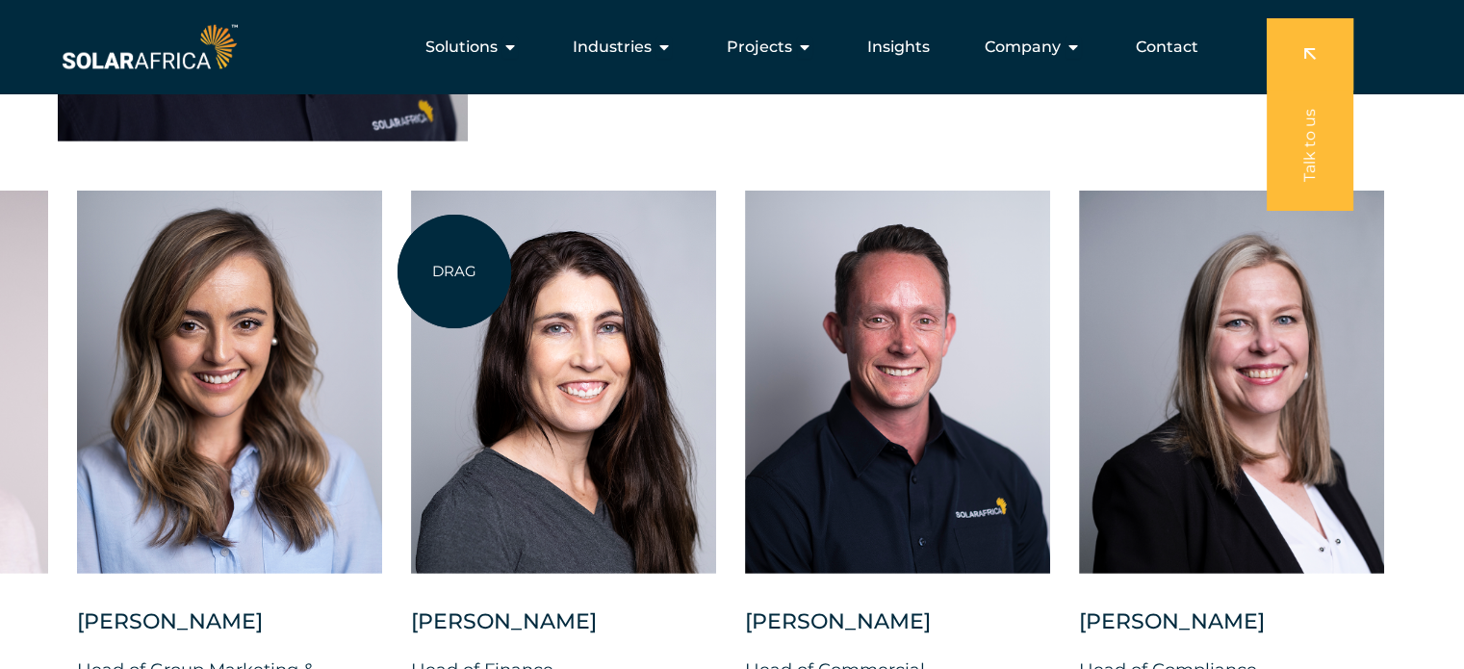
drag, startPoint x: 447, startPoint y: 261, endPoint x: 455, endPoint y: 272, distance: 14.4
click at [455, 272] on div at bounding box center [563, 382] width 305 height 383
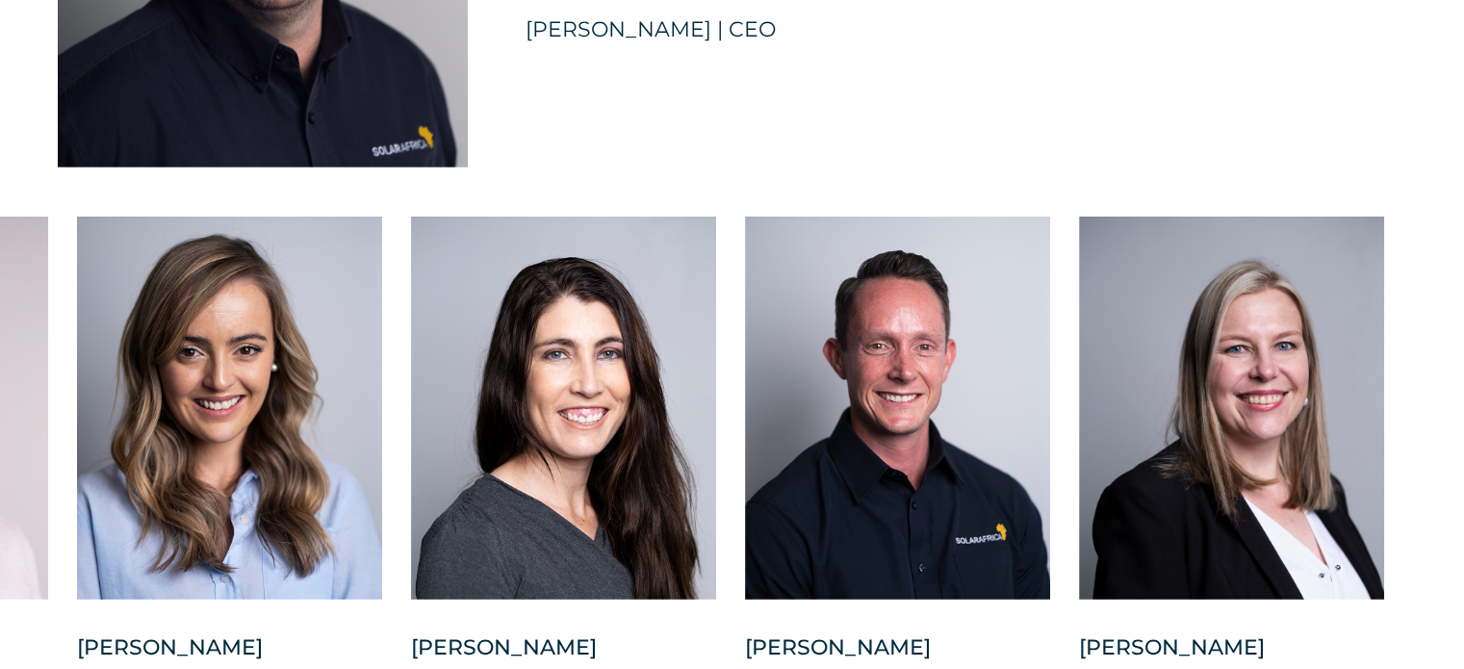
scroll to position [4852, 0]
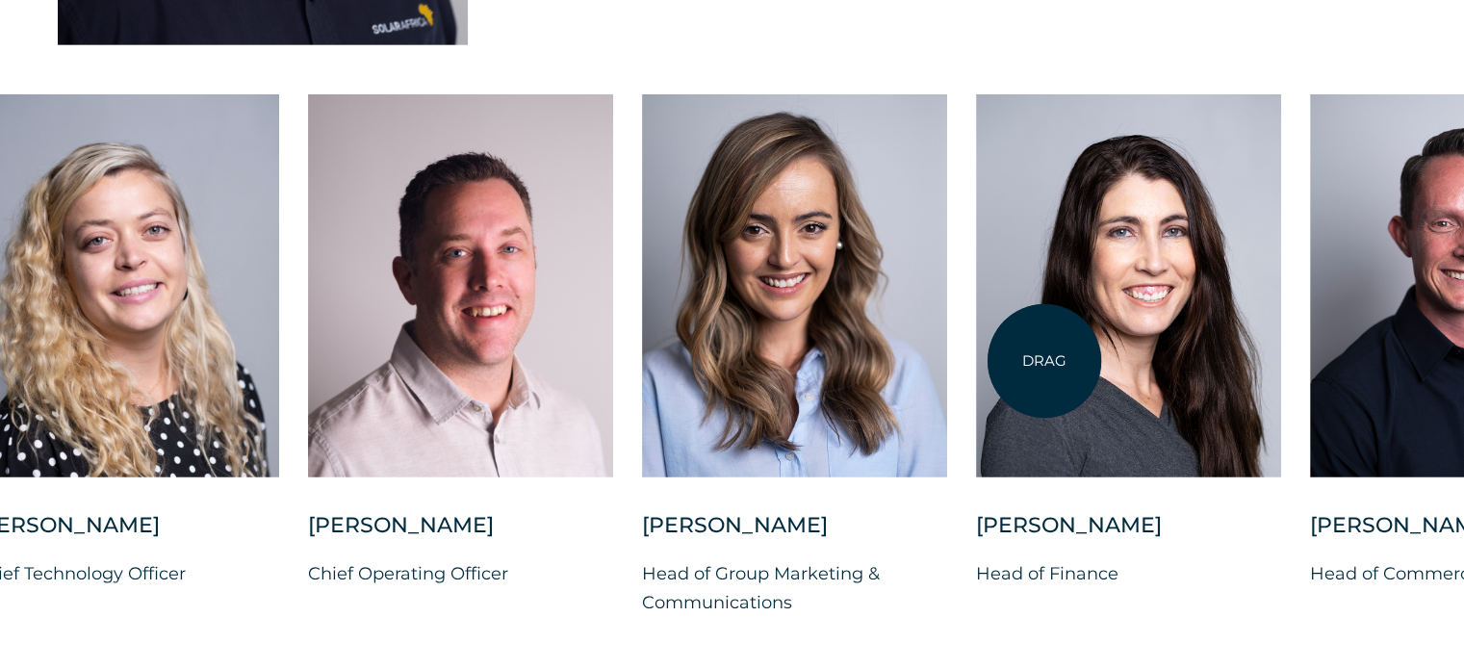
drag, startPoint x: 478, startPoint y: 280, endPoint x: 1044, endPoint y: 361, distance: 571.6
click at [1044, 361] on div at bounding box center [1128, 285] width 305 height 383
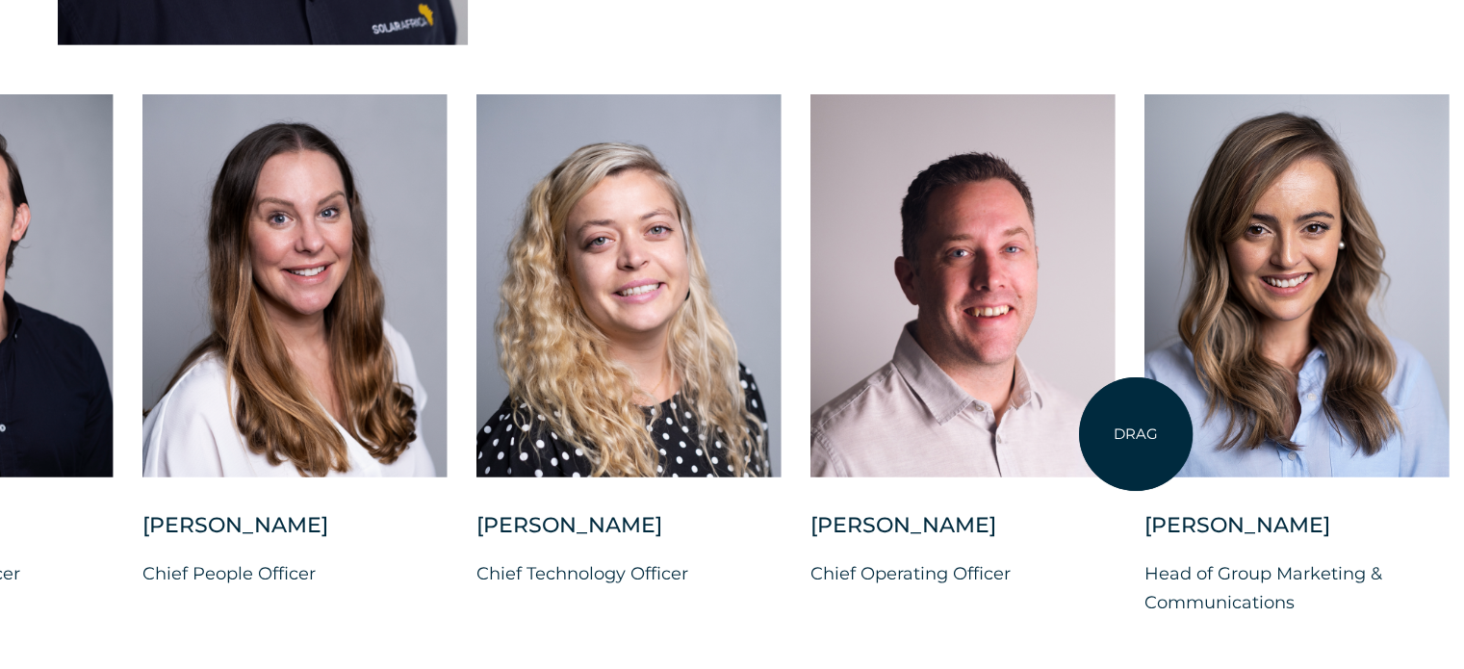
drag, startPoint x: 677, startPoint y: 355, endPoint x: 1136, endPoint y: 434, distance: 464.8
click at [1136, 434] on div "Charl Alheit Chief Investment Officer Candice Seggie Chief People Officer Suné …" at bounding box center [1144, 370] width 2825 height 553
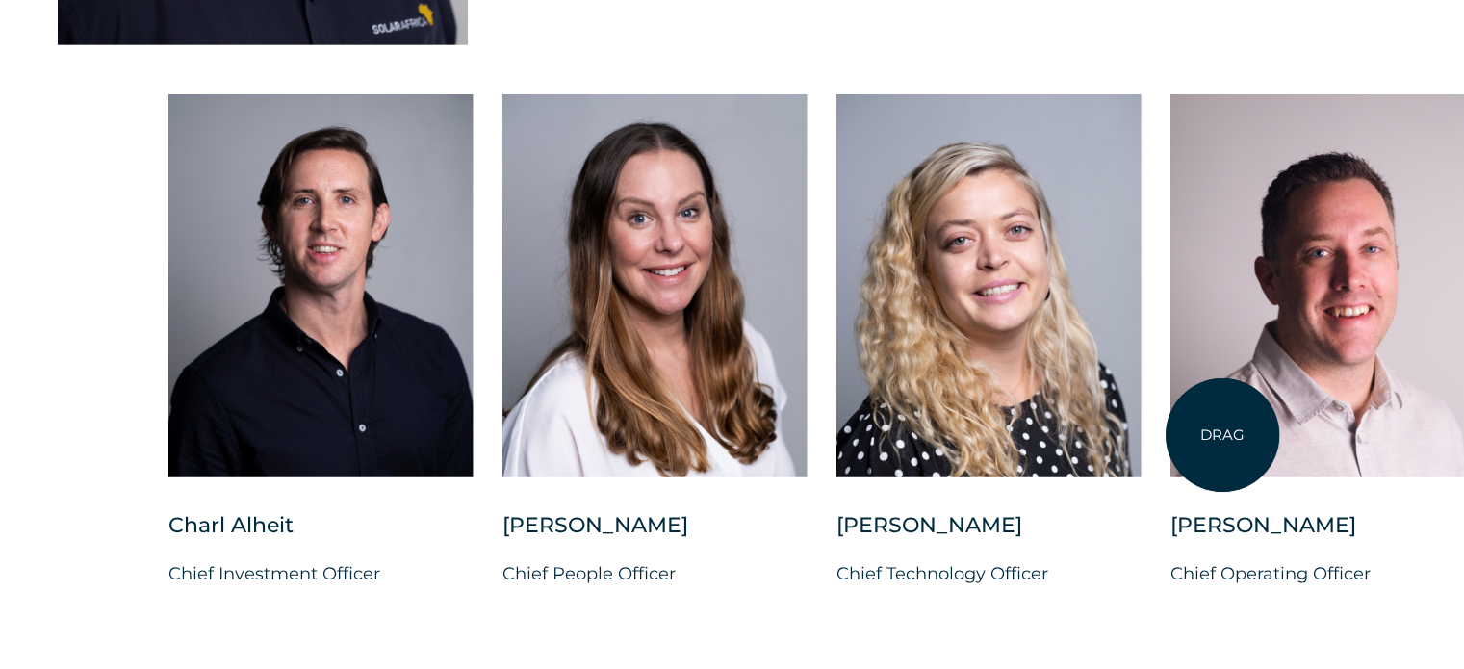
drag, startPoint x: 767, startPoint y: 363, endPoint x: 1209, endPoint y: 435, distance: 447.6
